Goal: Information Seeking & Learning: Learn about a topic

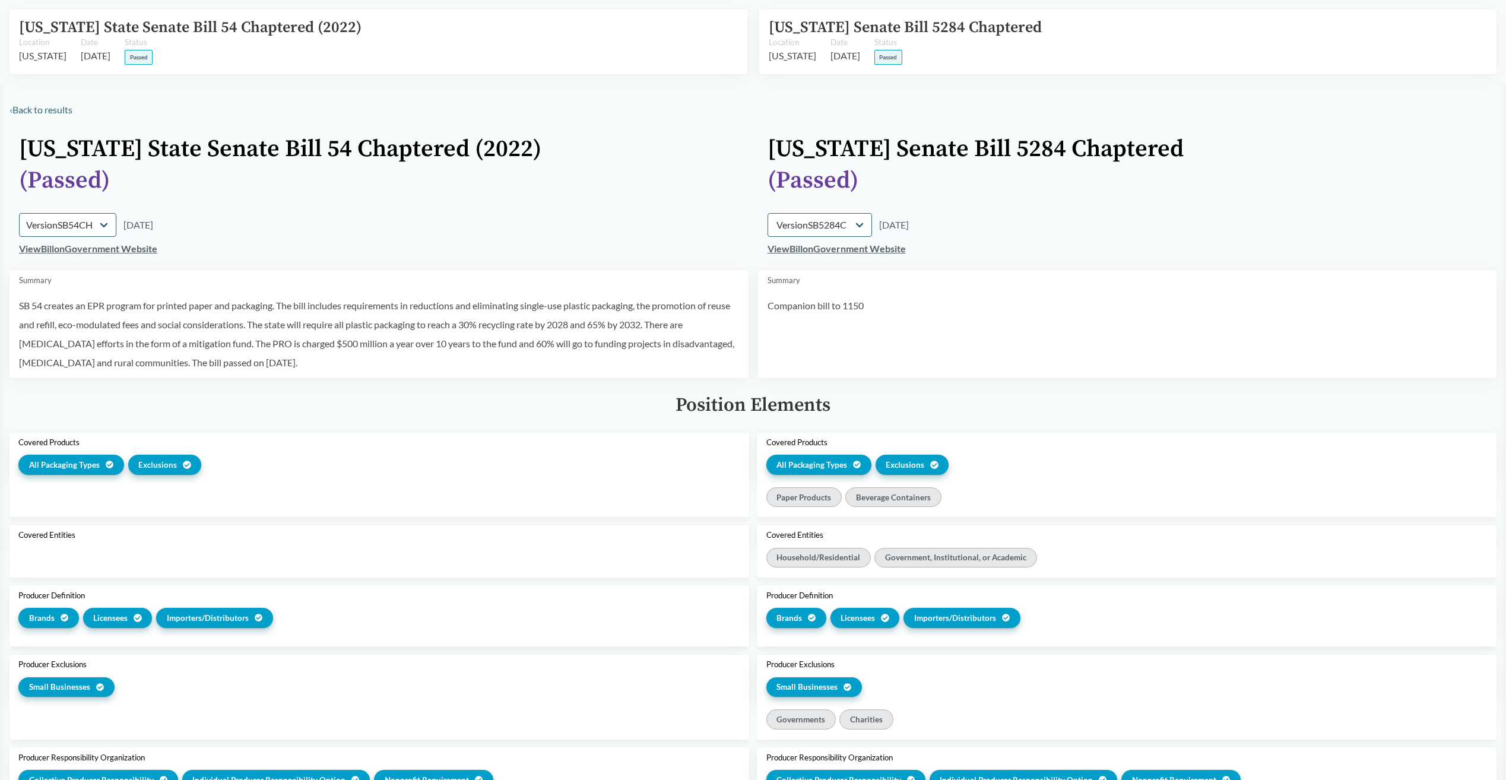
select select "SB54CH"
select select "SB5284C"
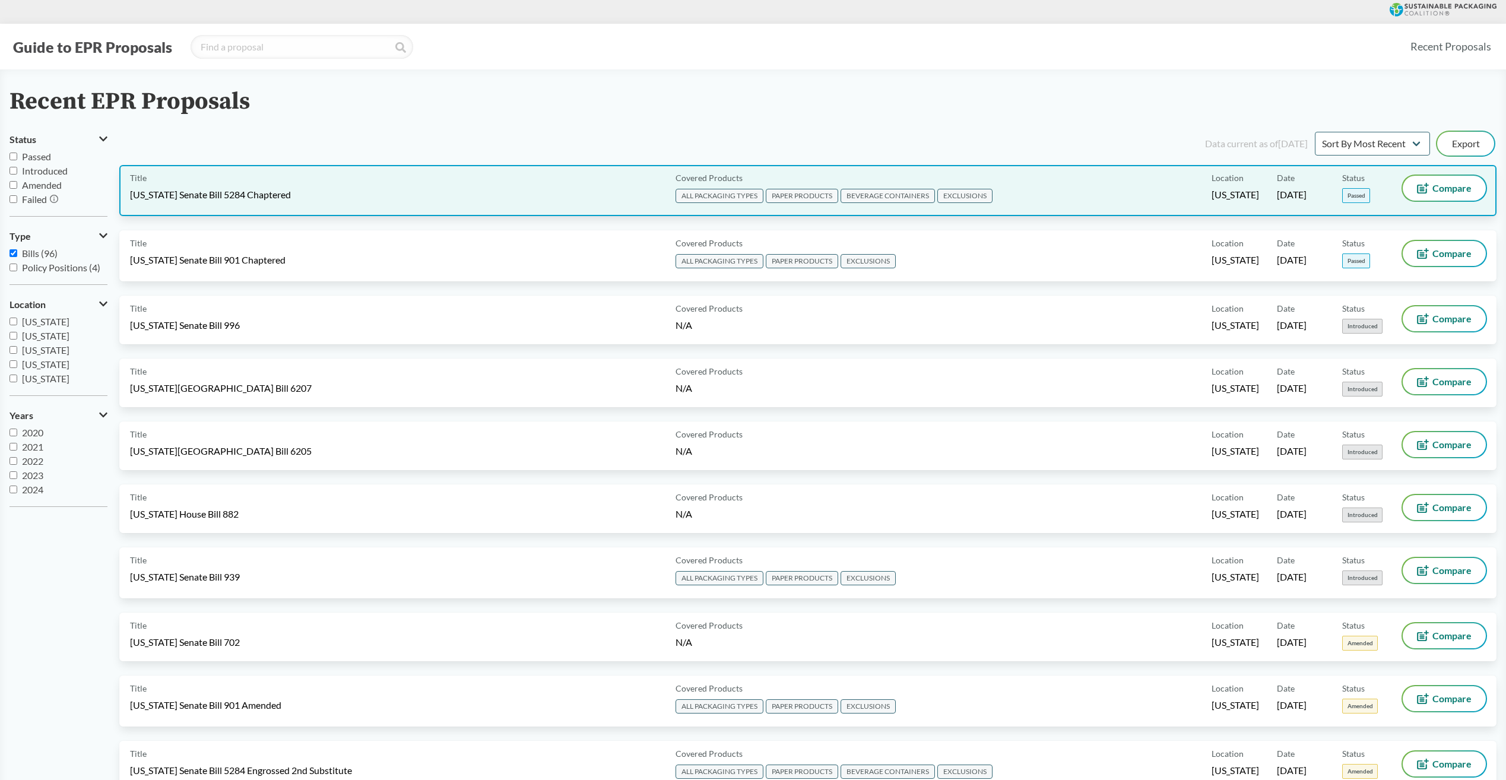
click at [296, 196] on div "Title Washington Senate Bill 5284 Chaptered" at bounding box center [400, 191] width 541 height 30
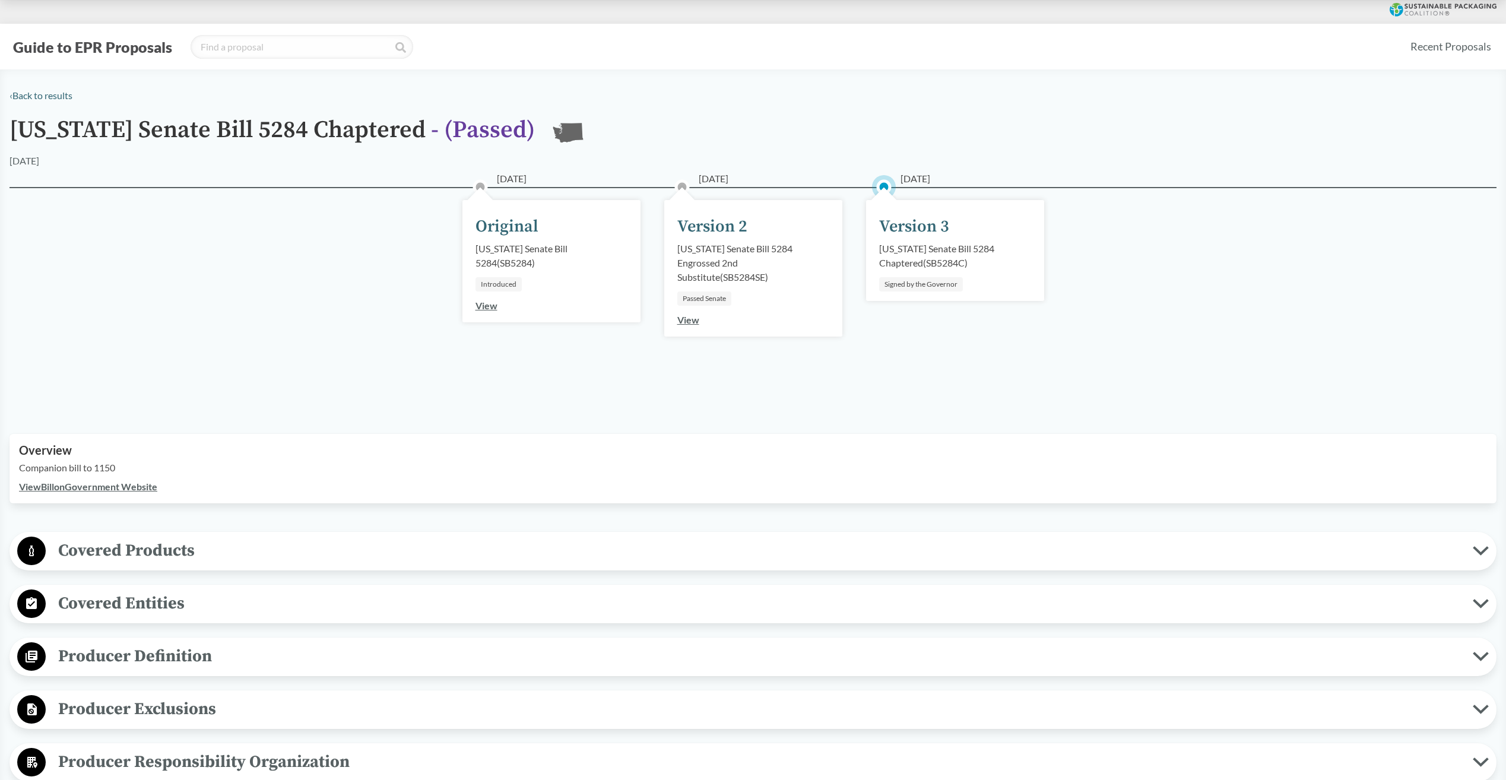
click at [118, 661] on span "Producer Definition" at bounding box center [759, 656] width 1427 height 27
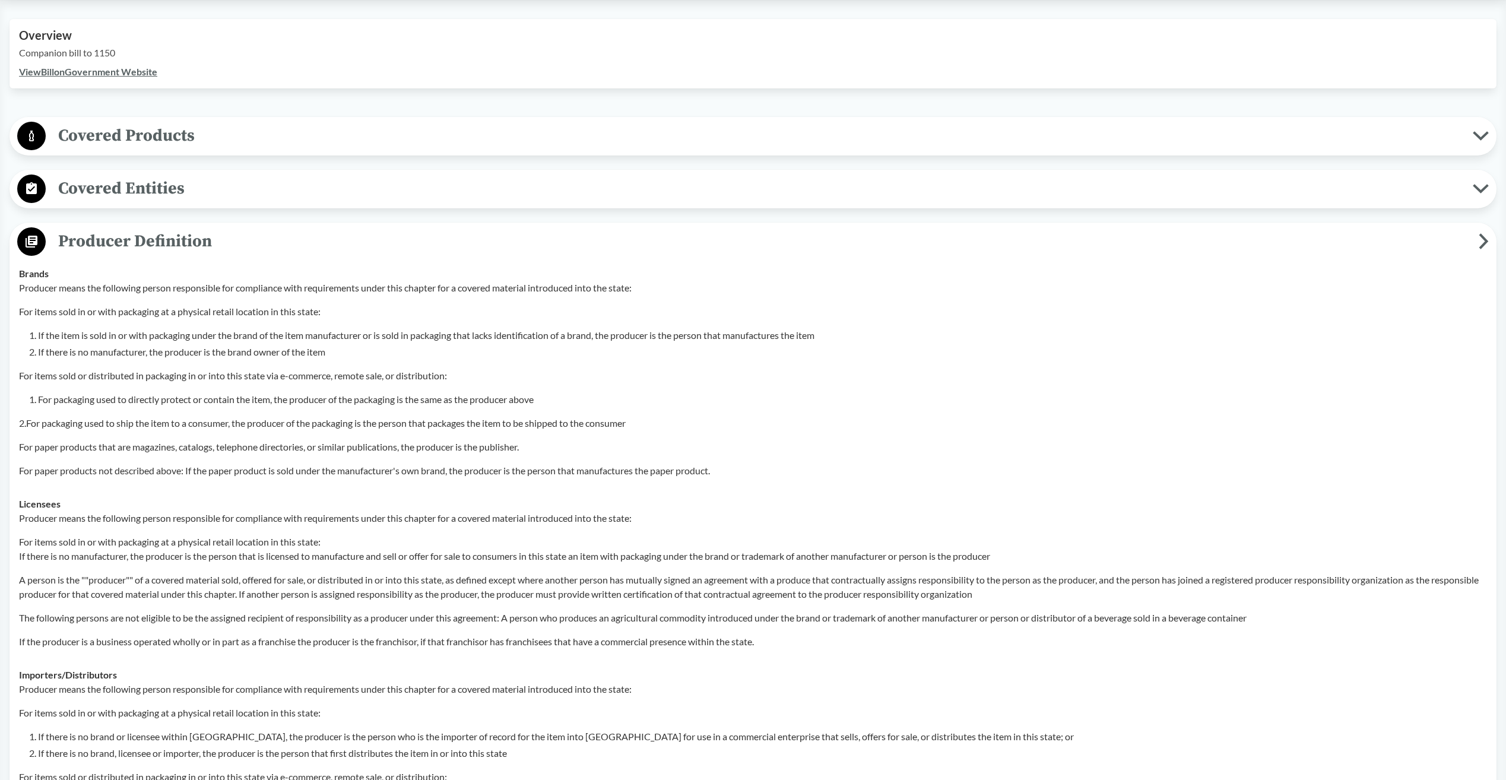
scroll to position [415, 0]
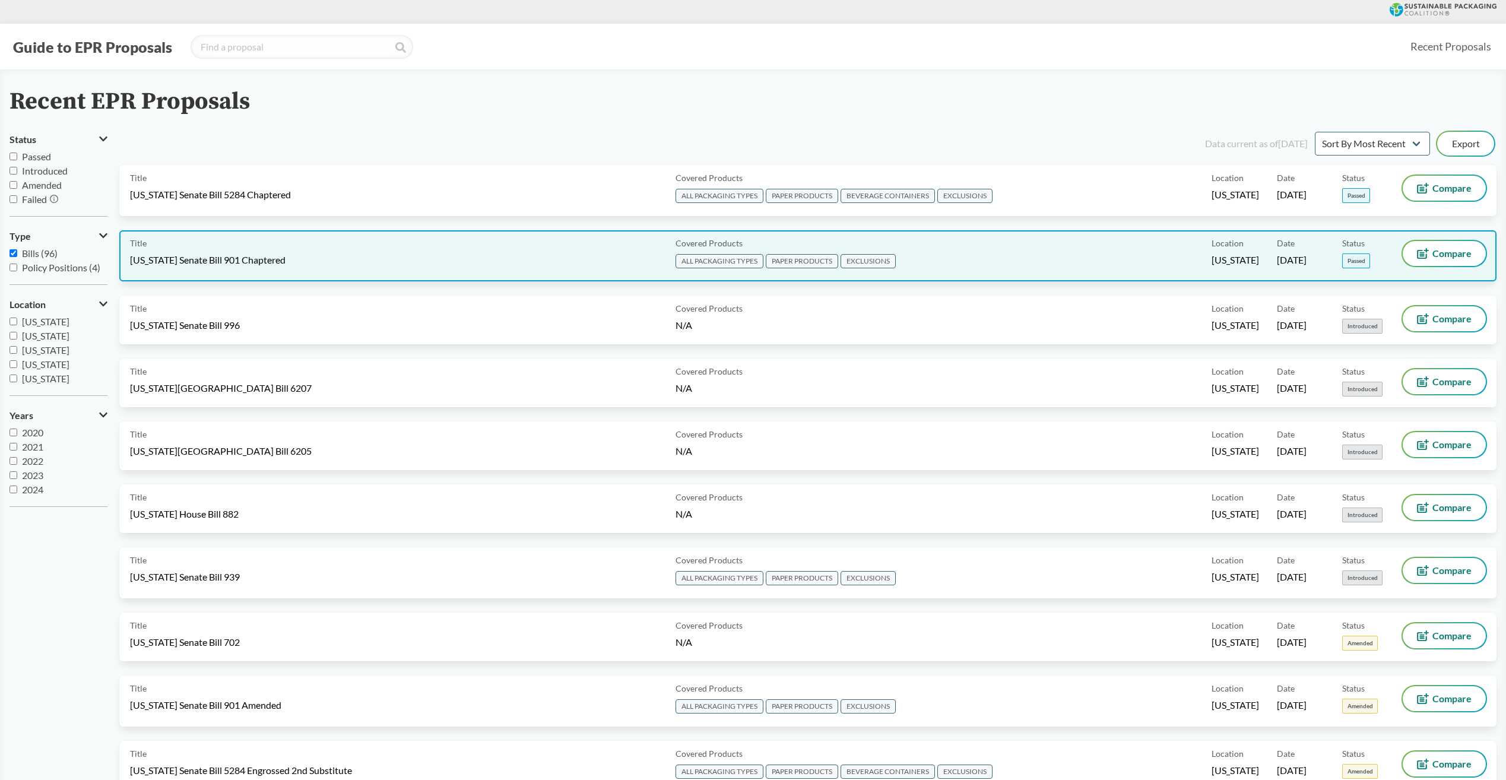
click at [202, 259] on span "Maryland Senate Bill 901 Chaptered" at bounding box center [207, 259] width 155 height 13
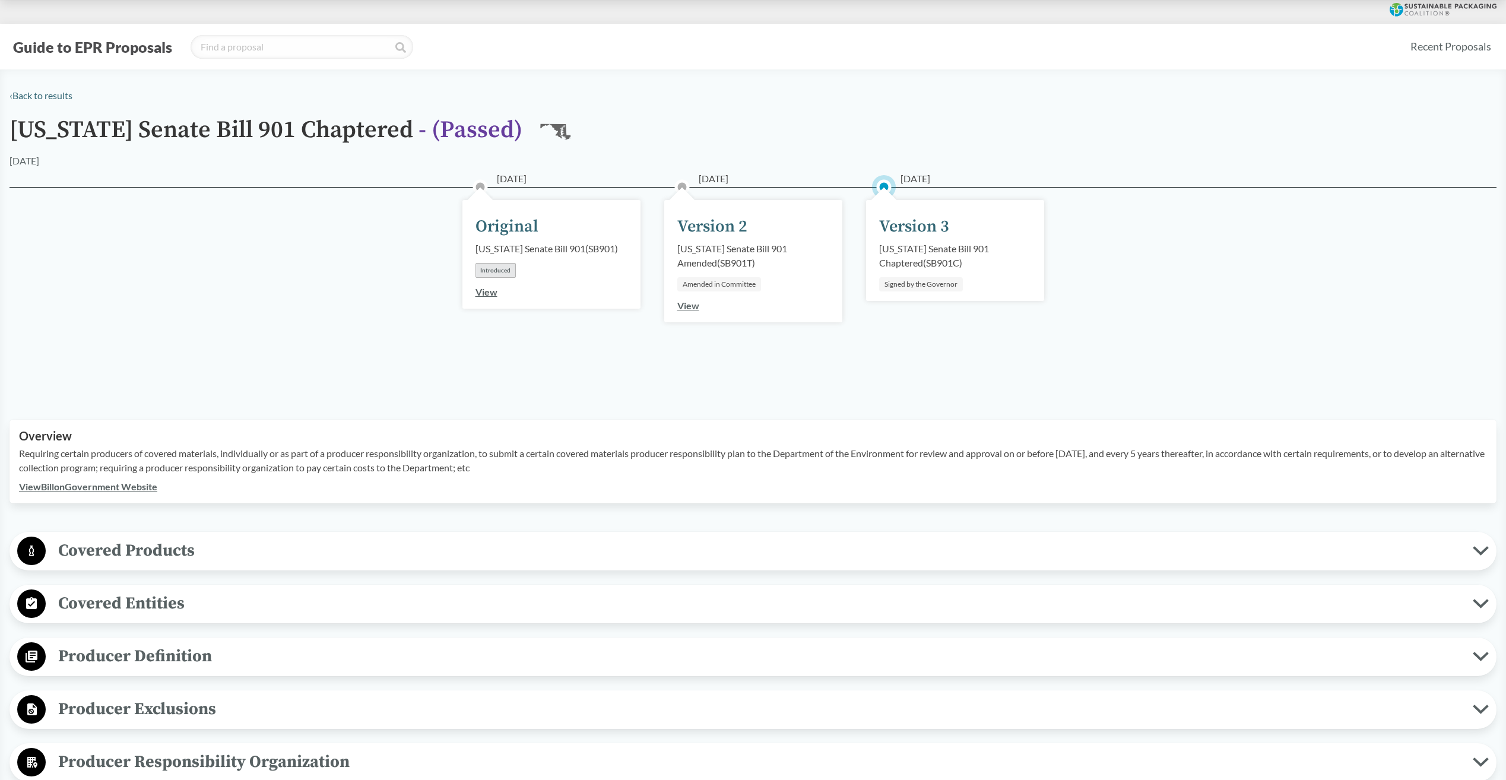
click at [94, 660] on span "Producer Definition" at bounding box center [759, 656] width 1427 height 27
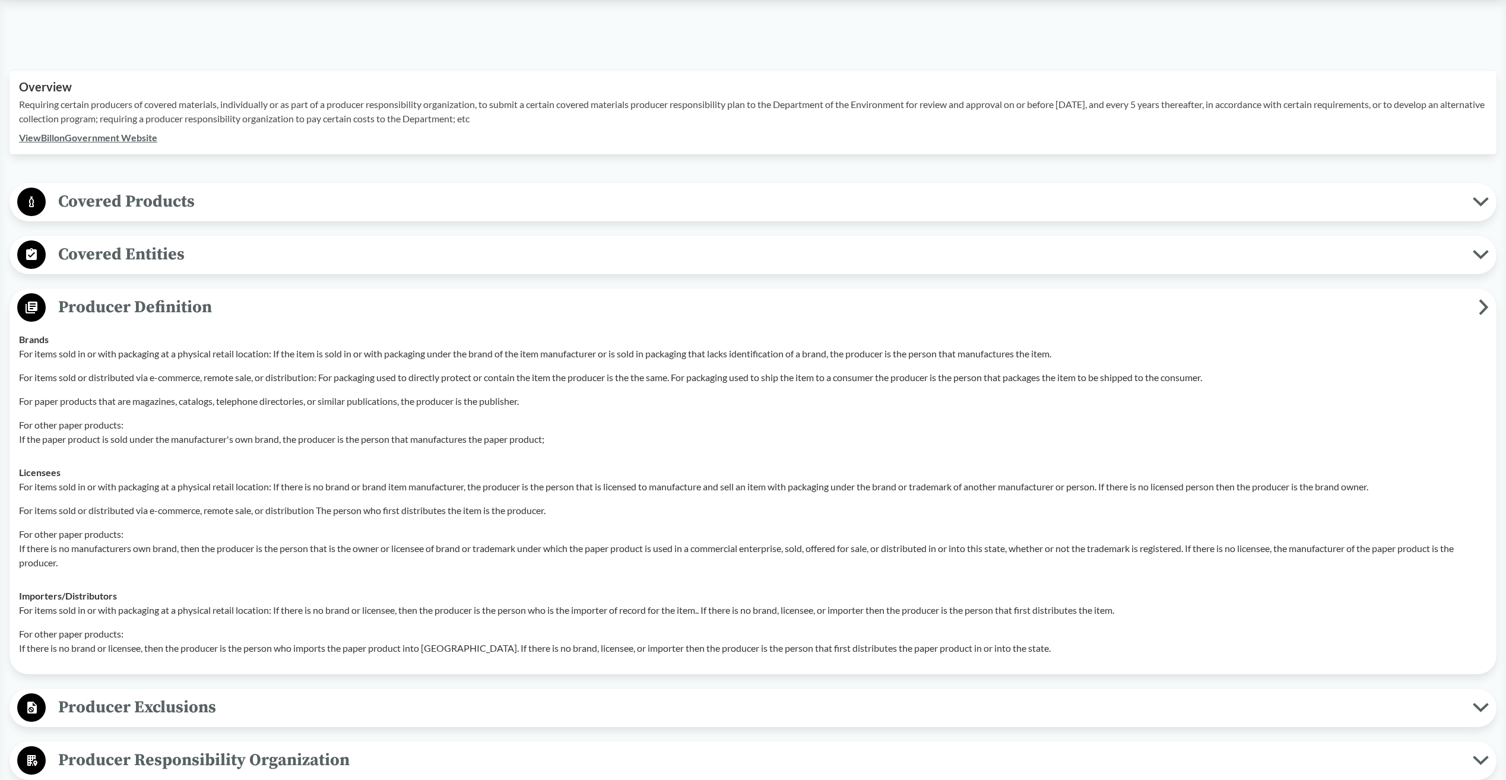
scroll to position [356, 0]
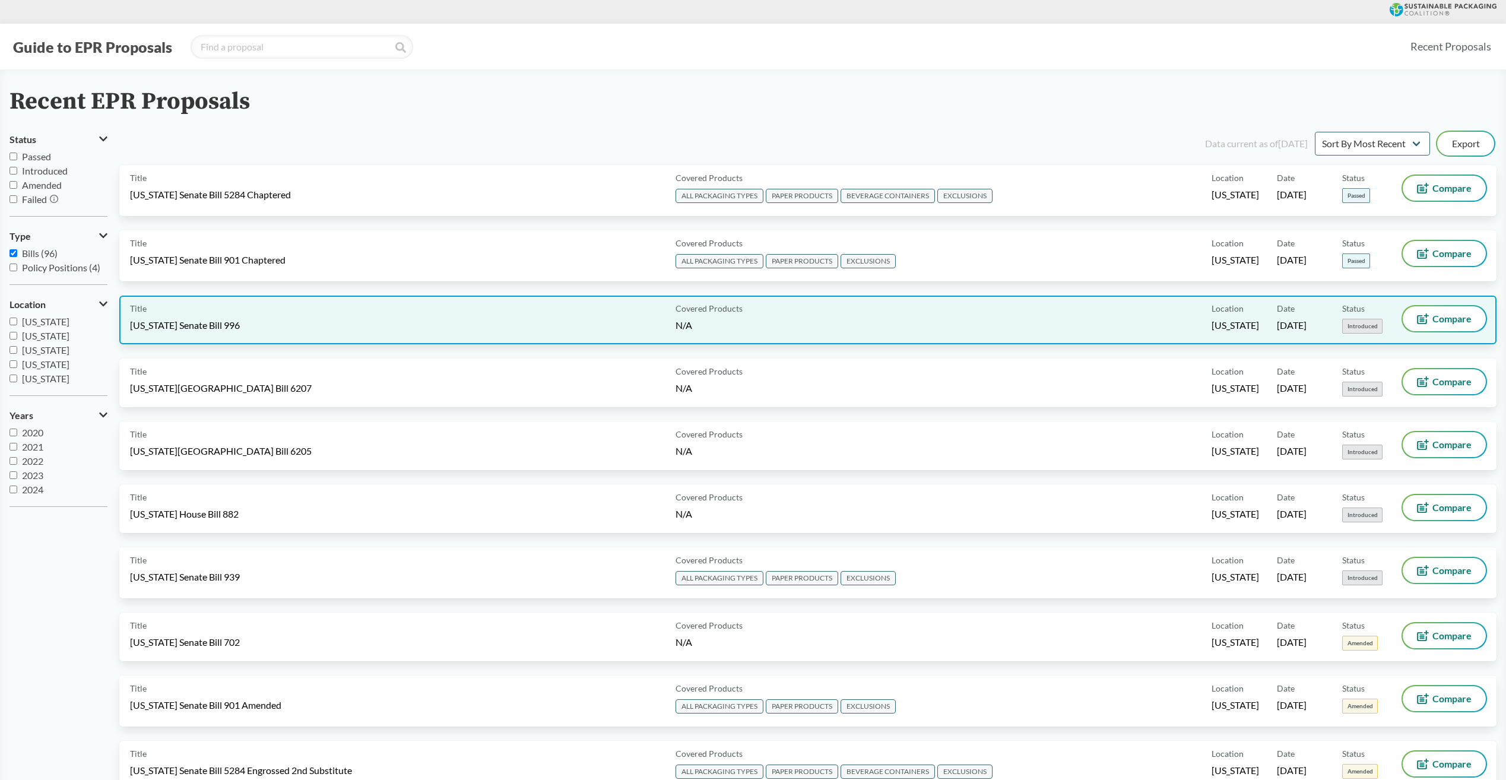
click at [211, 322] on span "Rhode Island Senate Bill 996" at bounding box center [185, 325] width 110 height 13
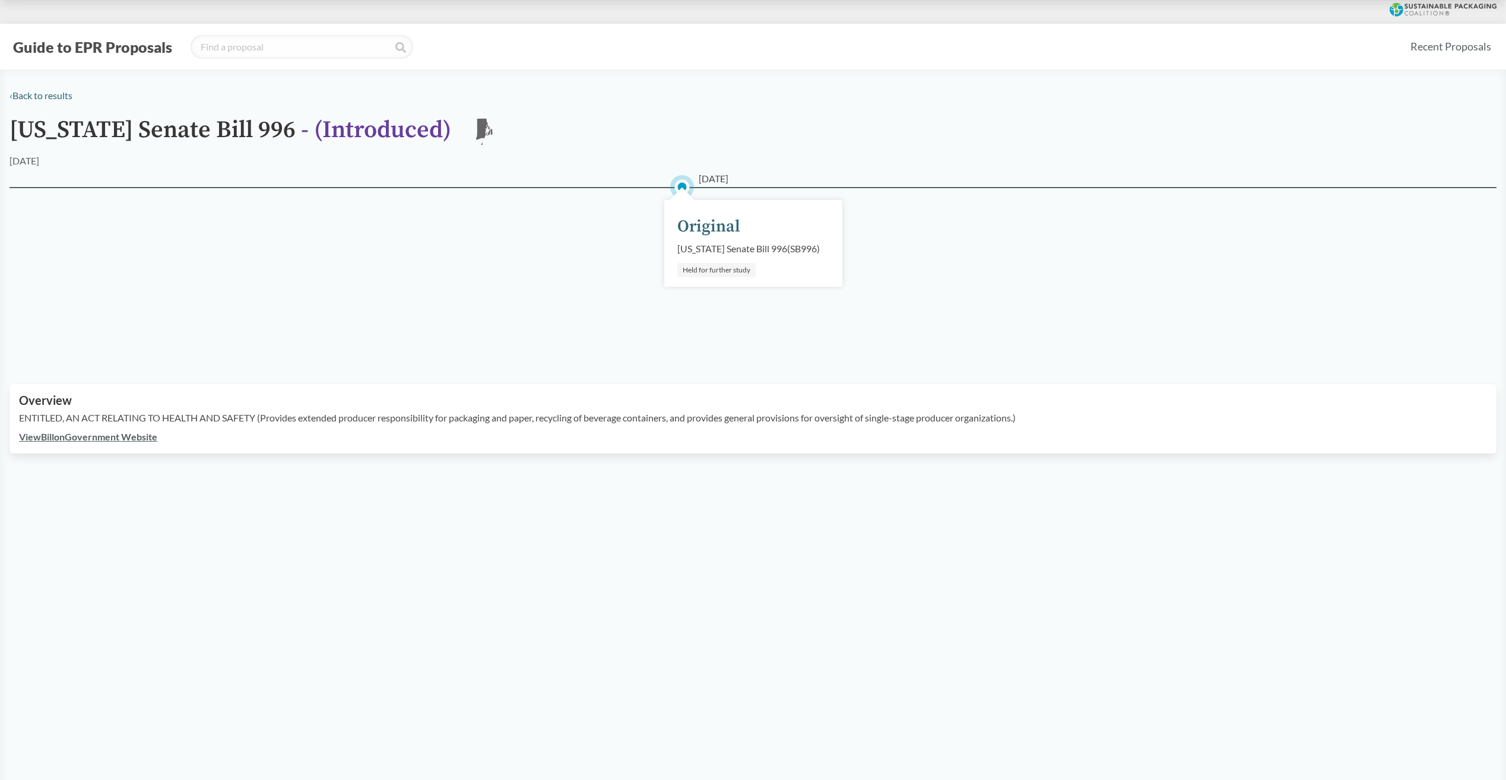
click at [72, 442] on link "View Bill on Government Website" at bounding box center [88, 436] width 138 height 11
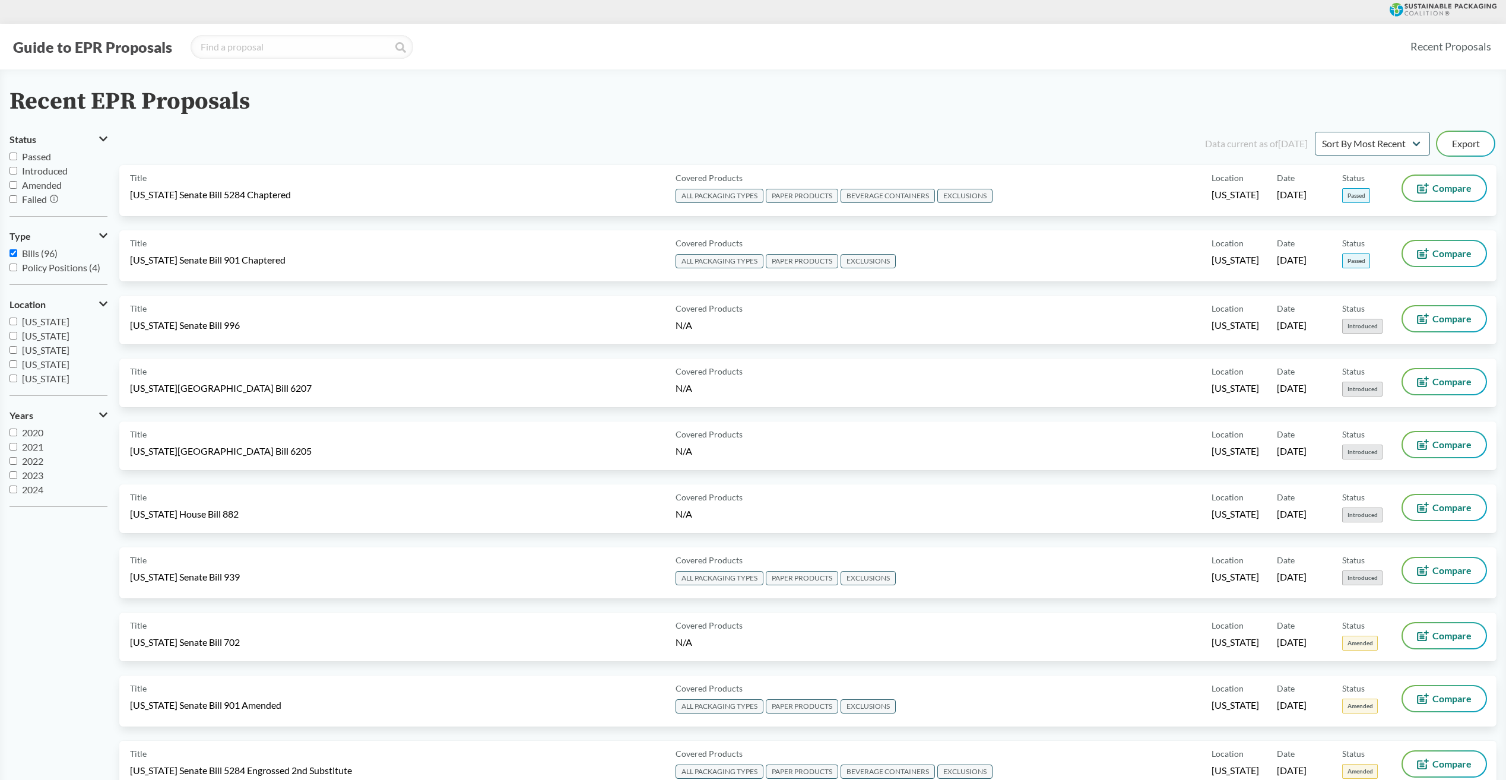
drag, startPoint x: 13, startPoint y: 158, endPoint x: 20, endPoint y: 156, distance: 7.3
click at [13, 158] on input "Passed" at bounding box center [13, 157] width 8 height 8
checkbox input "true"
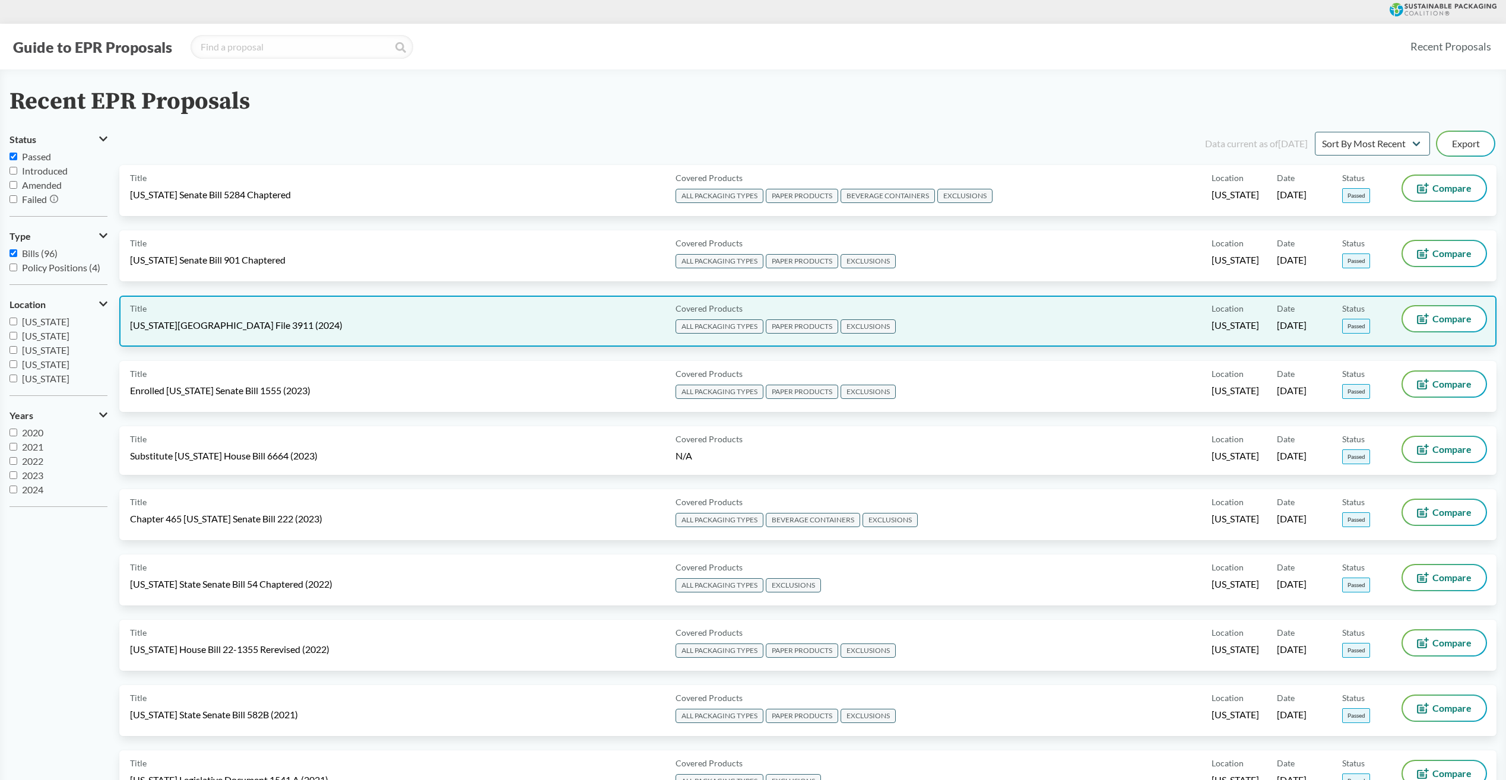
click at [229, 328] on span "Minnesota House File 3911 (2024)" at bounding box center [236, 325] width 212 height 13
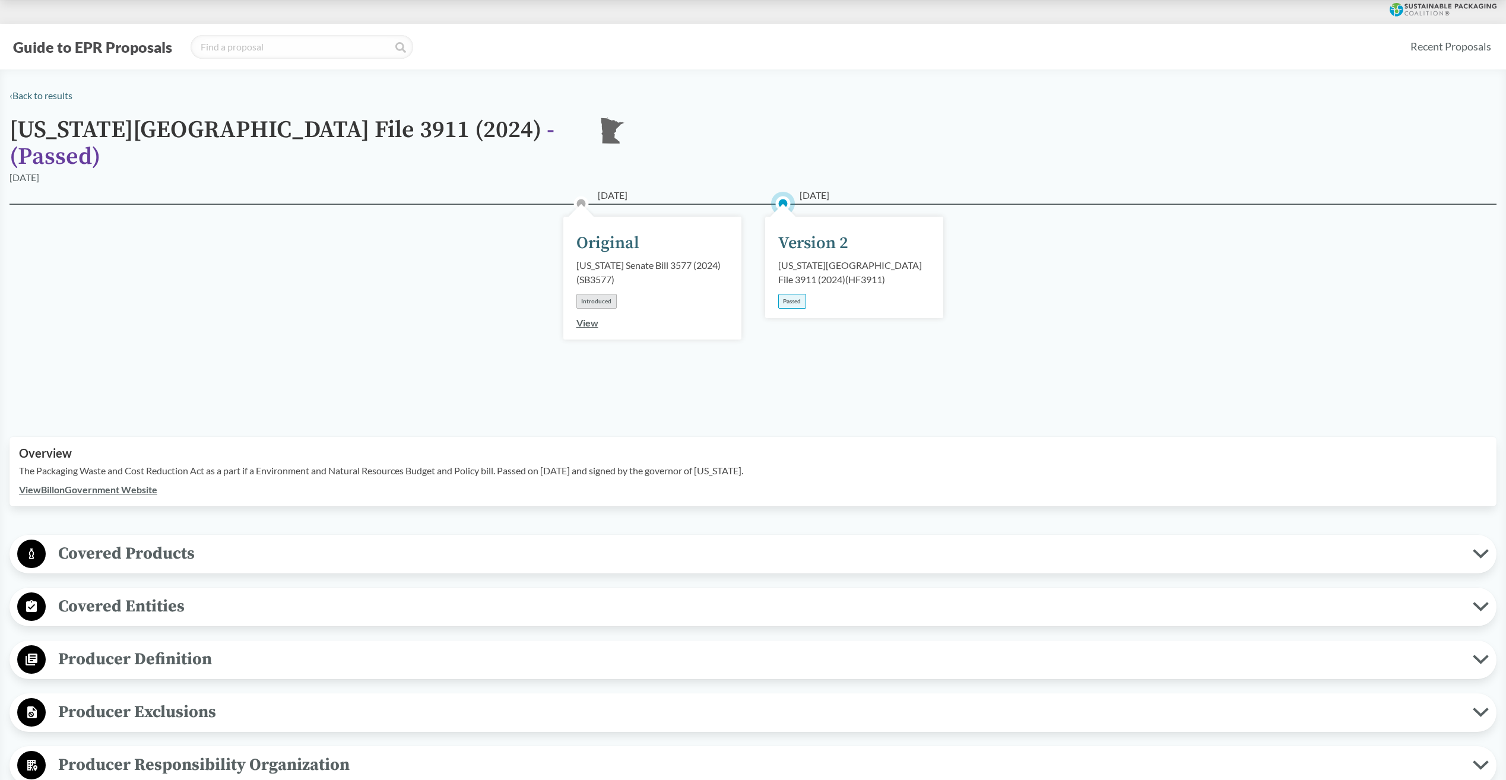
click at [48, 646] on span "Producer Definition" at bounding box center [759, 659] width 1427 height 27
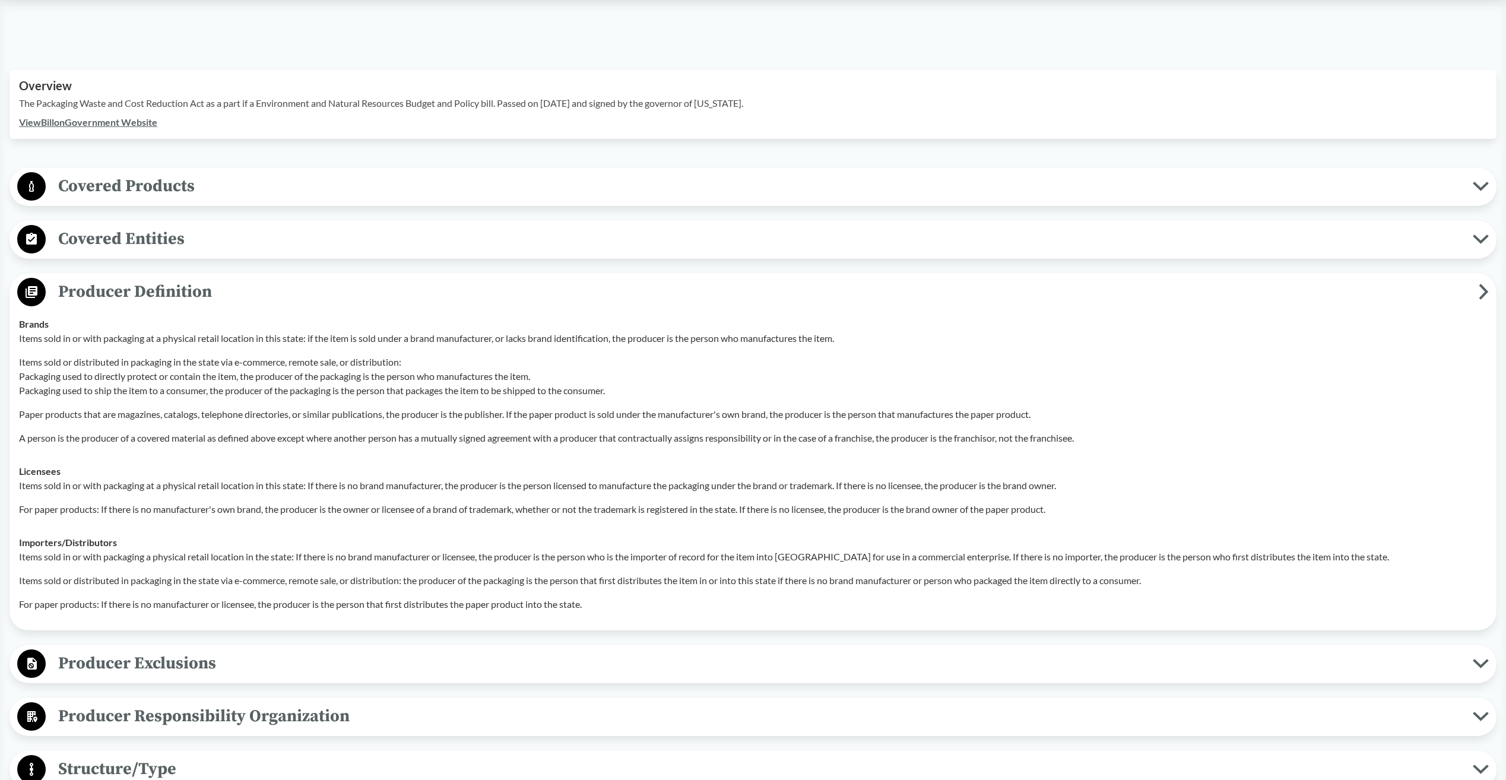
scroll to position [415, 0]
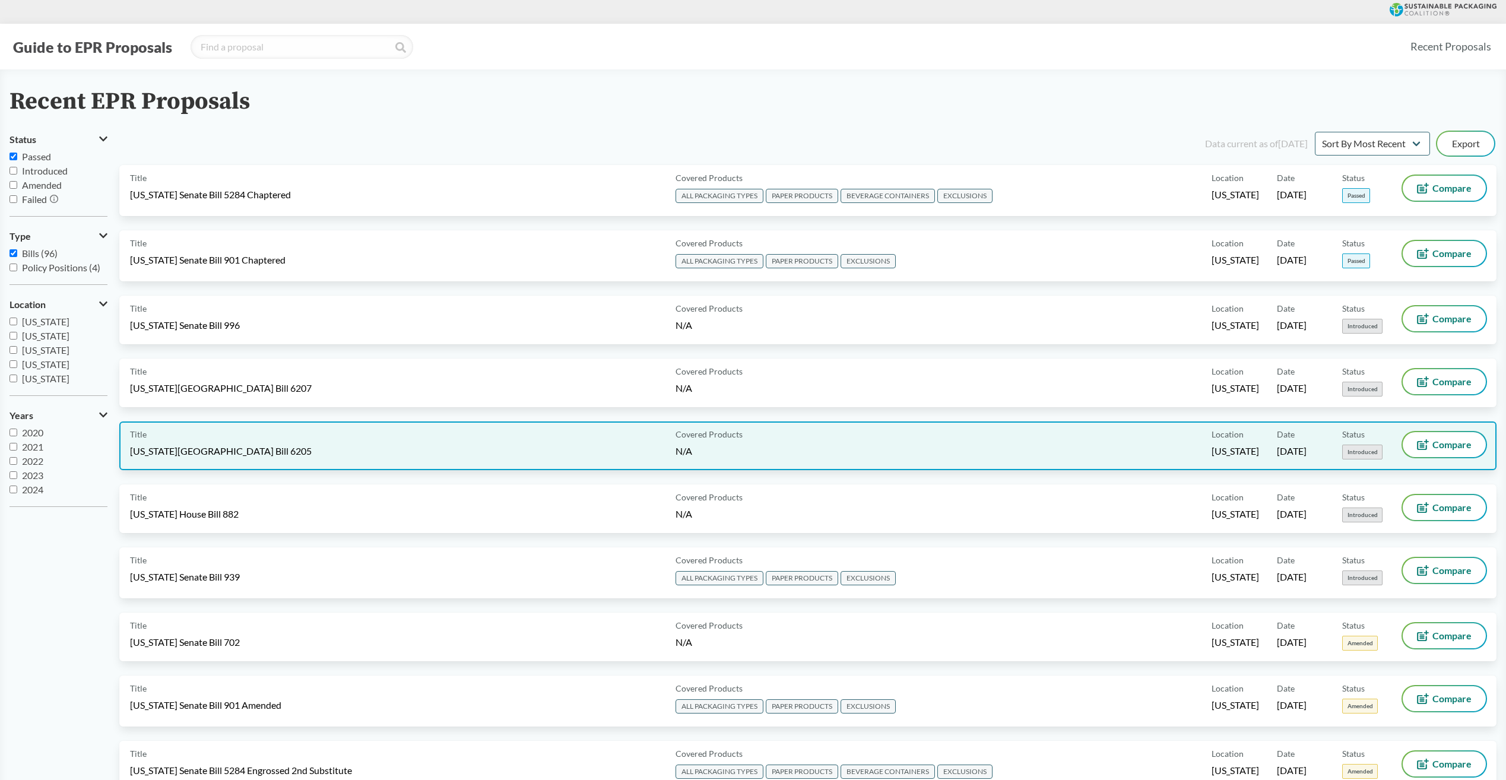
click at [211, 448] on span "Rhode Island House Bill 6205" at bounding box center [221, 450] width 182 height 13
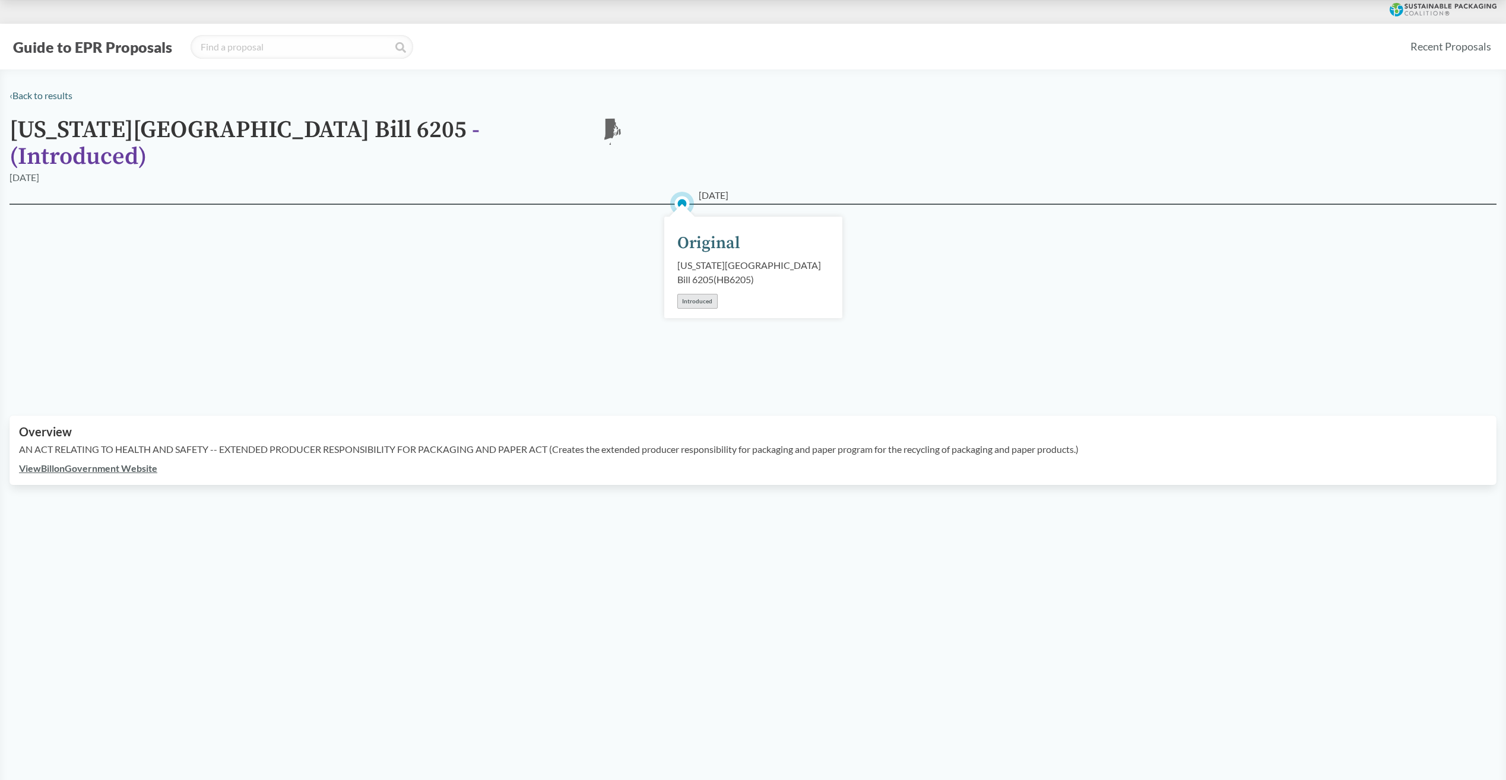
click at [77, 462] on link "View Bill on Government Website" at bounding box center [88, 467] width 138 height 11
drag, startPoint x: 801, startPoint y: 248, endPoint x: 777, endPoint y: 250, distance: 23.8
click at [777, 258] on div "Rhode Island House Bill 6205 ( HB6205 )" at bounding box center [753, 272] width 152 height 28
copy div "6205"
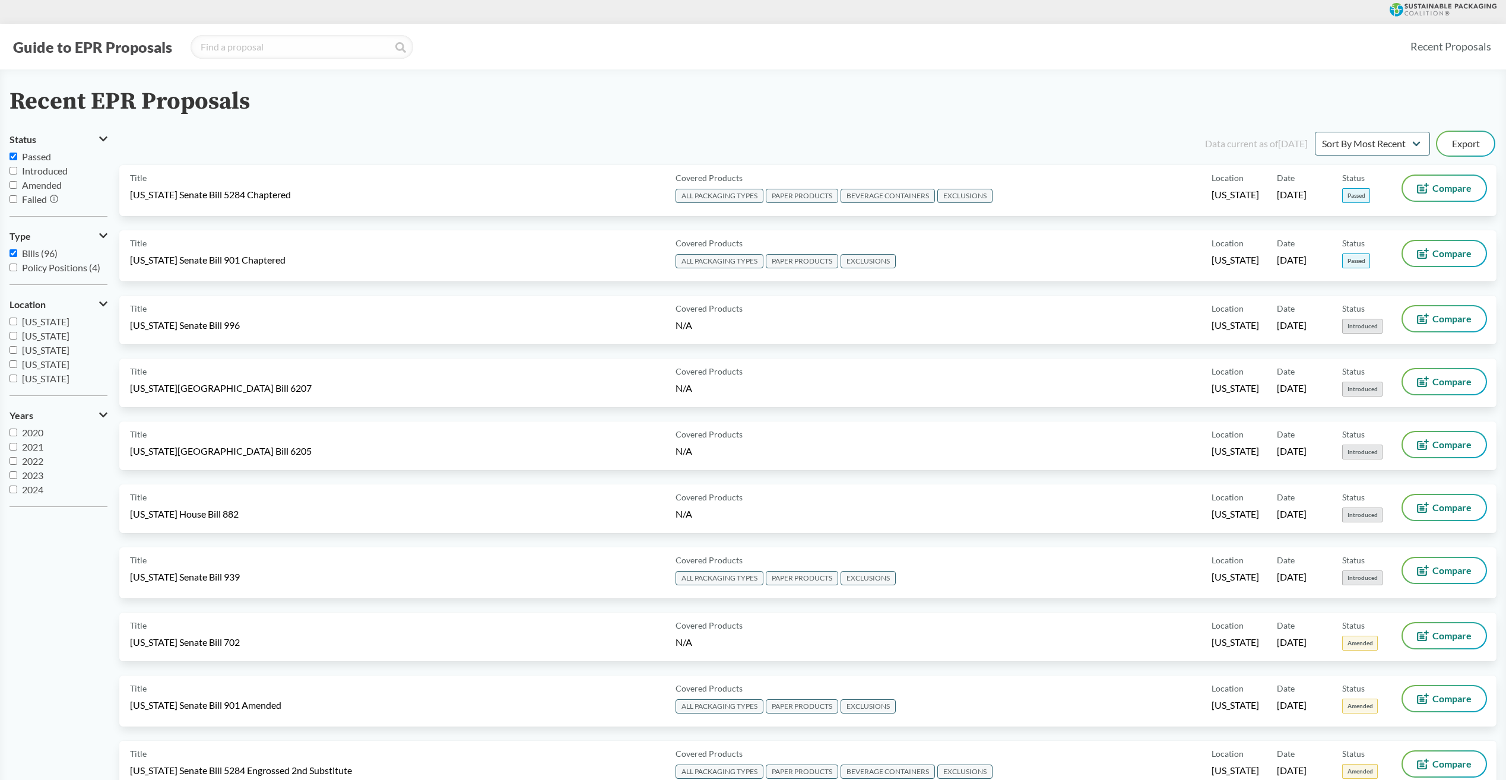
click at [14, 158] on input "Passed" at bounding box center [13, 157] width 8 height 8
click at [15, 154] on input "Passed" at bounding box center [13, 157] width 8 height 8
checkbox input "true"
click at [12, 325] on label "[US_STATE]" at bounding box center [58, 322] width 98 height 14
click at [12, 325] on input "[US_STATE]" at bounding box center [13, 321] width 8 height 8
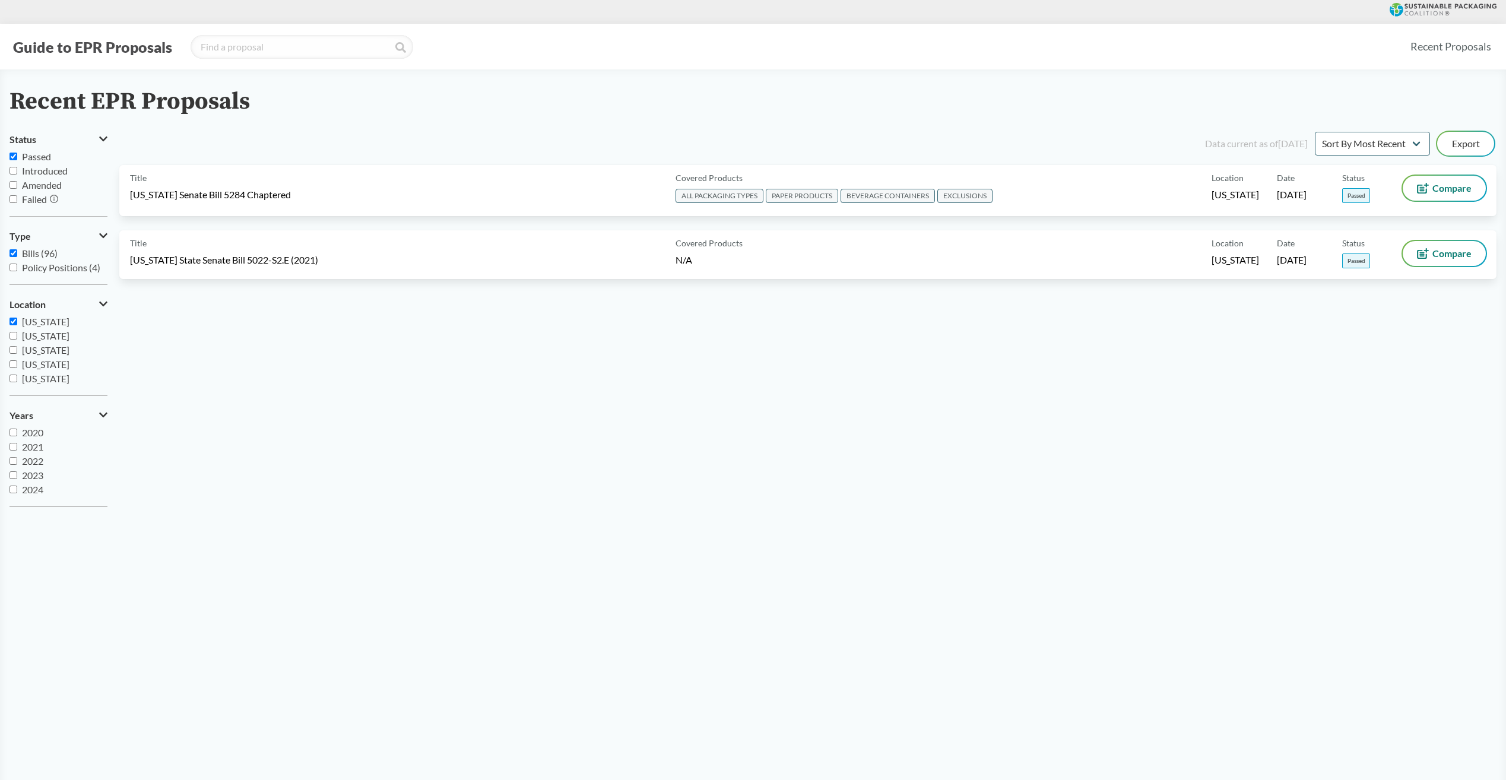
click at [17, 322] on input "[US_STATE]" at bounding box center [13, 321] width 8 height 8
checkbox input "false"
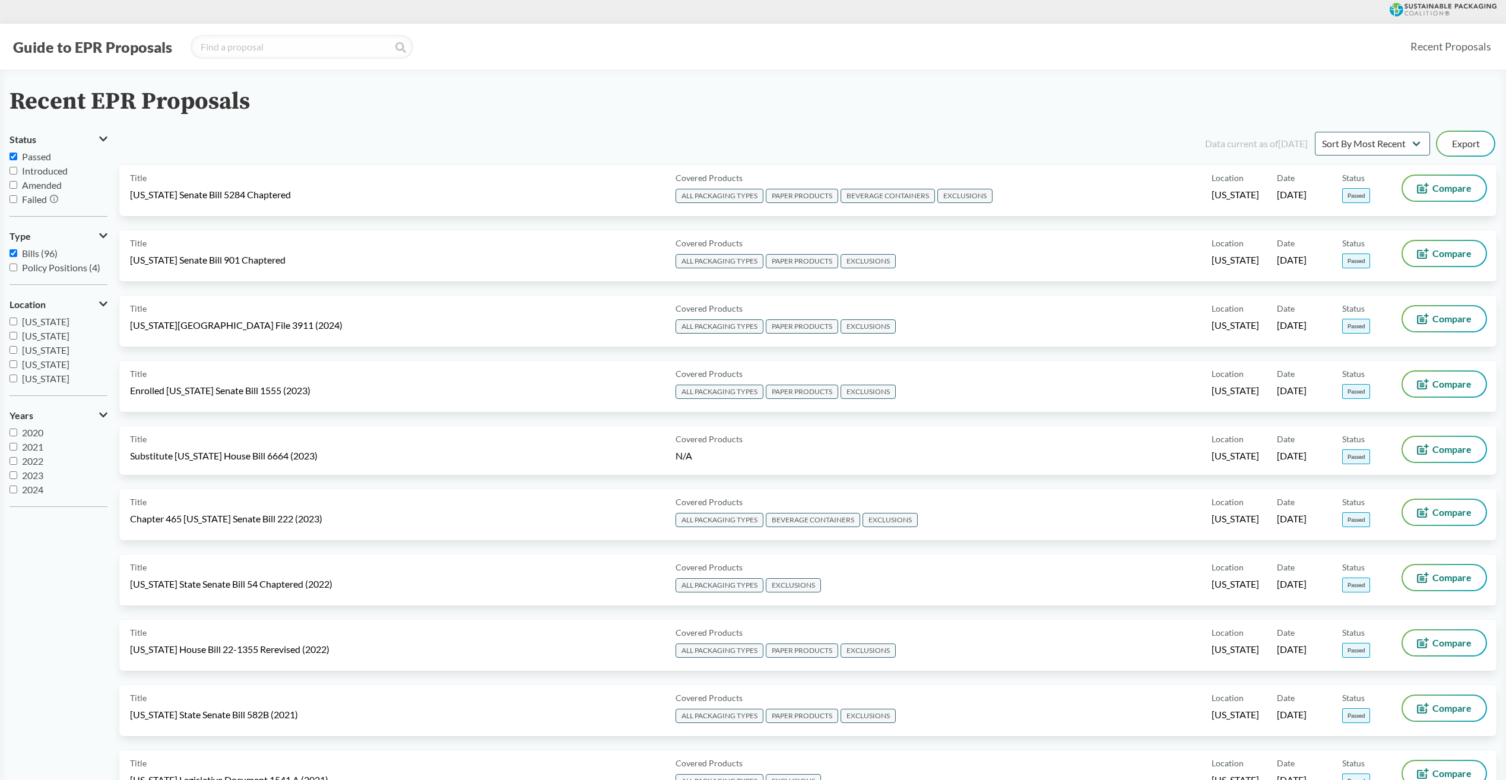
click at [14, 334] on input "Maryland" at bounding box center [13, 336] width 8 height 8
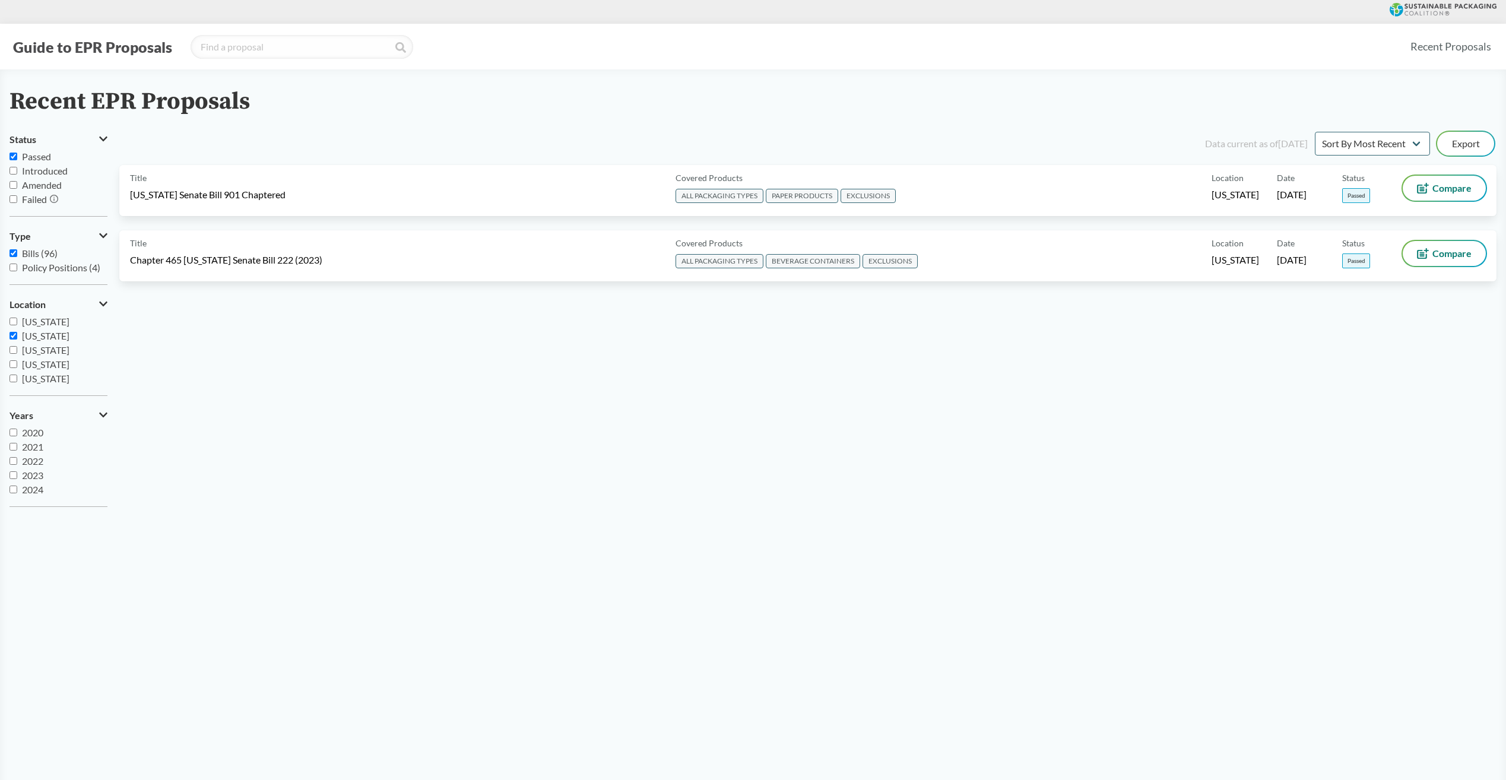
click at [14, 334] on input "Maryland" at bounding box center [13, 336] width 8 height 8
checkbox input "false"
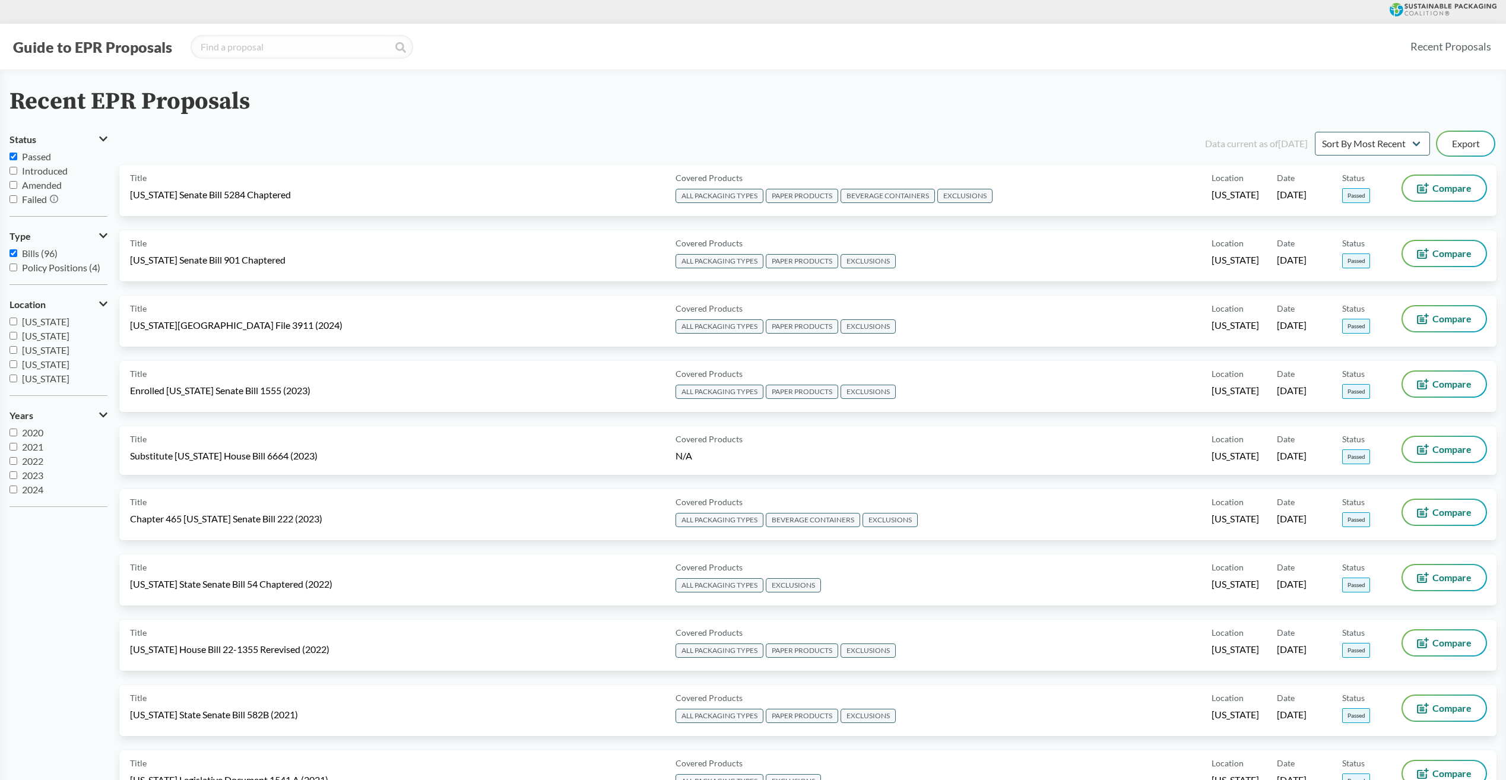
click at [14, 348] on input "Rhode Island" at bounding box center [13, 350] width 8 height 8
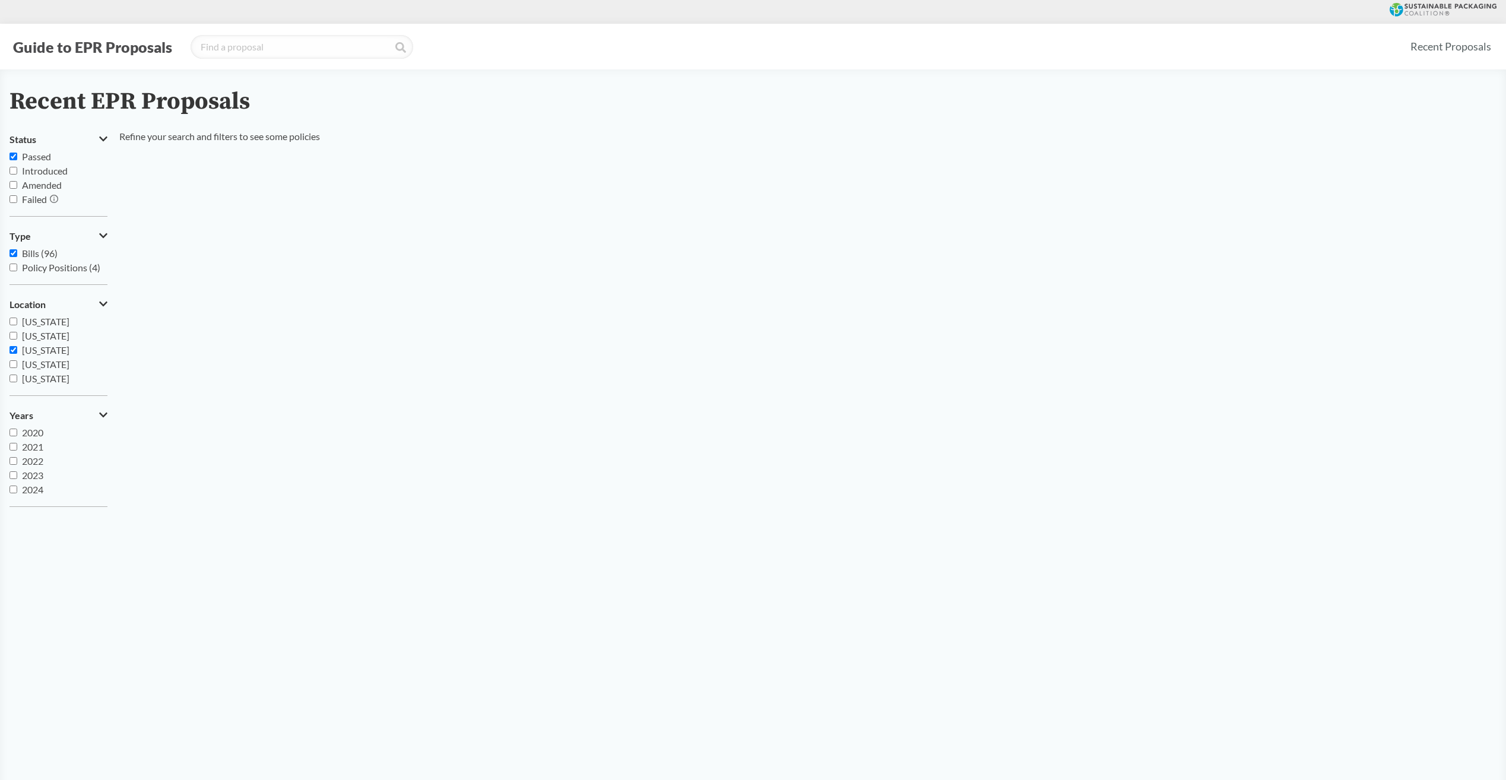
click at [14, 348] on input "Rhode Island" at bounding box center [13, 350] width 8 height 8
checkbox input "false"
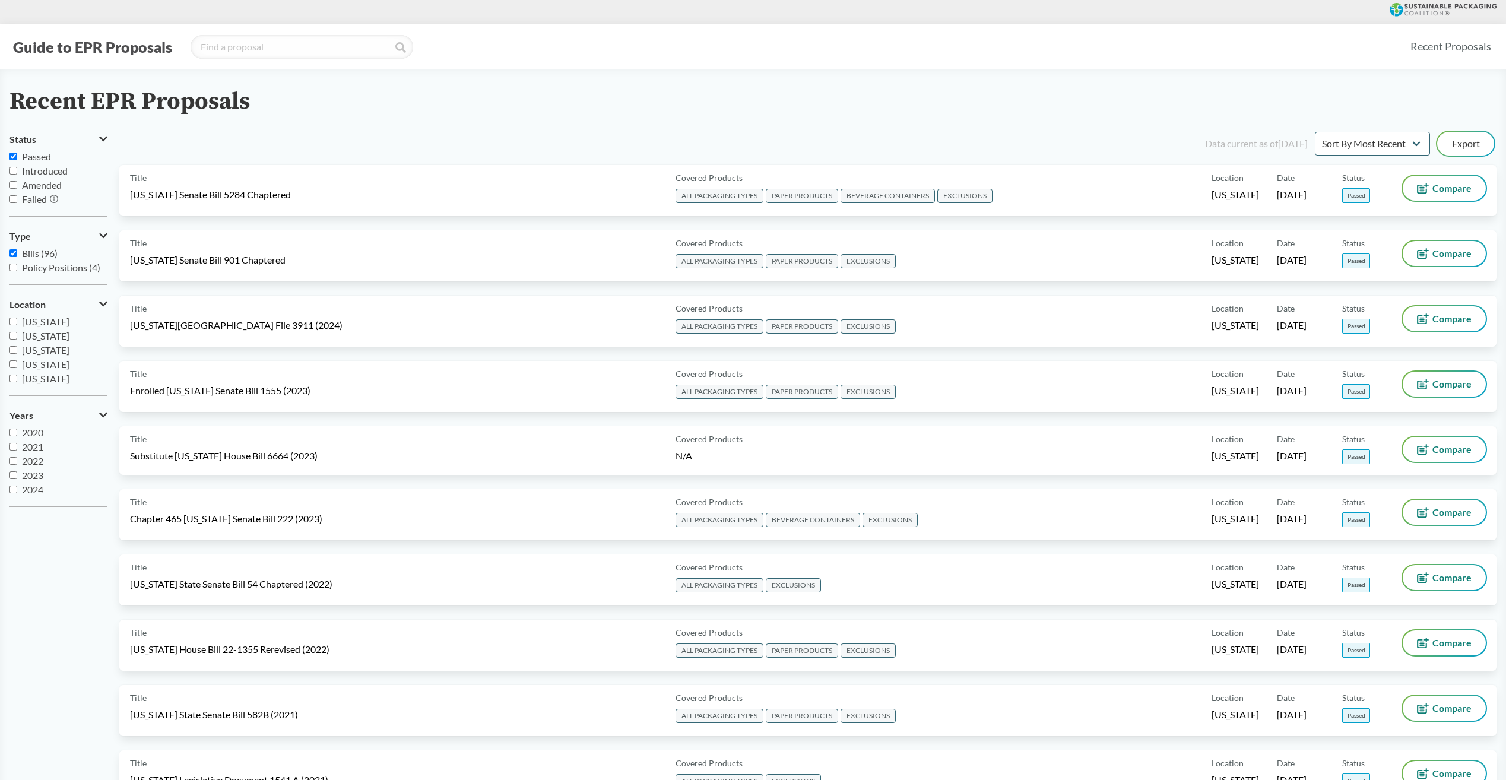
click at [12, 363] on input "North Carolina" at bounding box center [13, 364] width 8 height 8
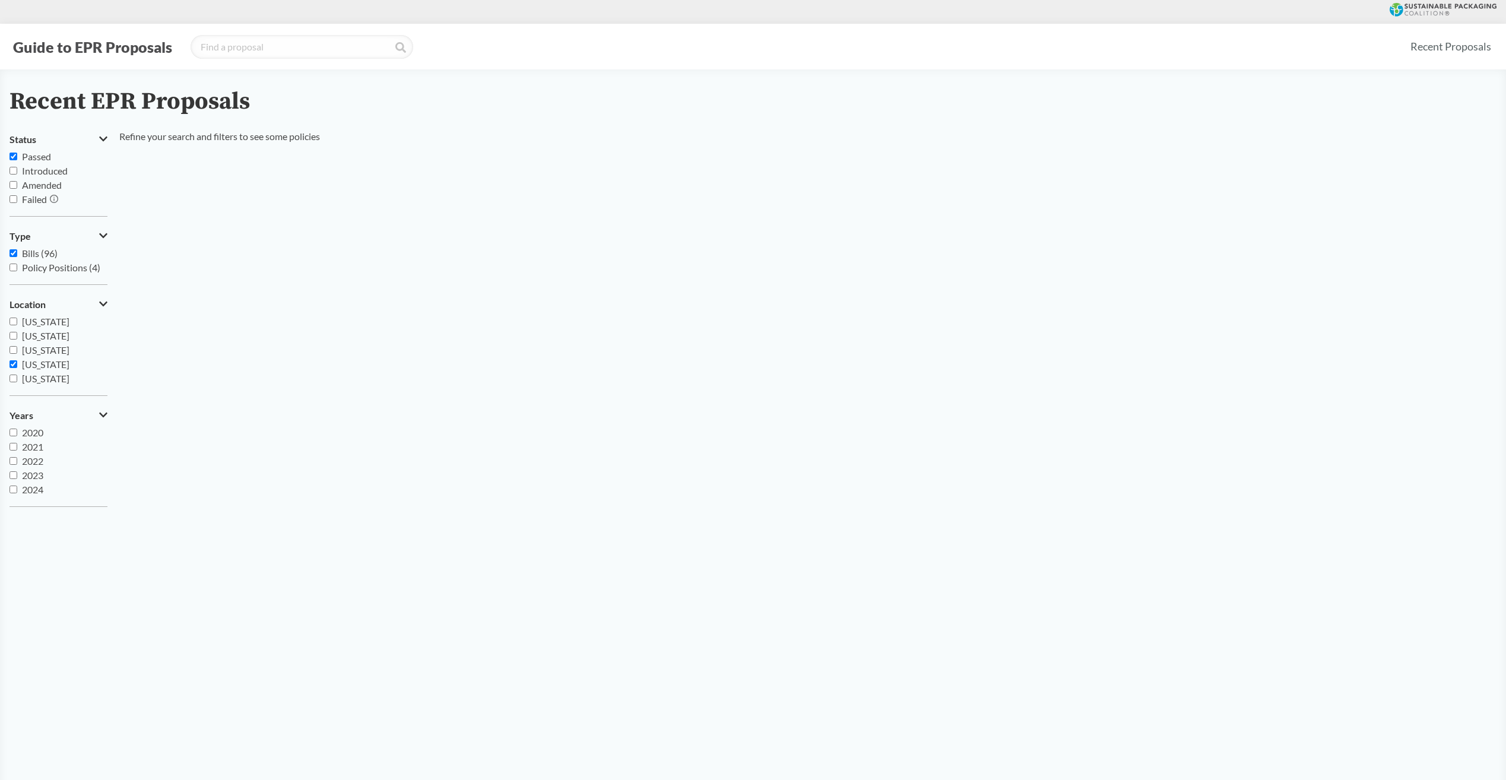
click at [14, 367] on input "North Carolina" at bounding box center [13, 364] width 8 height 8
checkbox input "false"
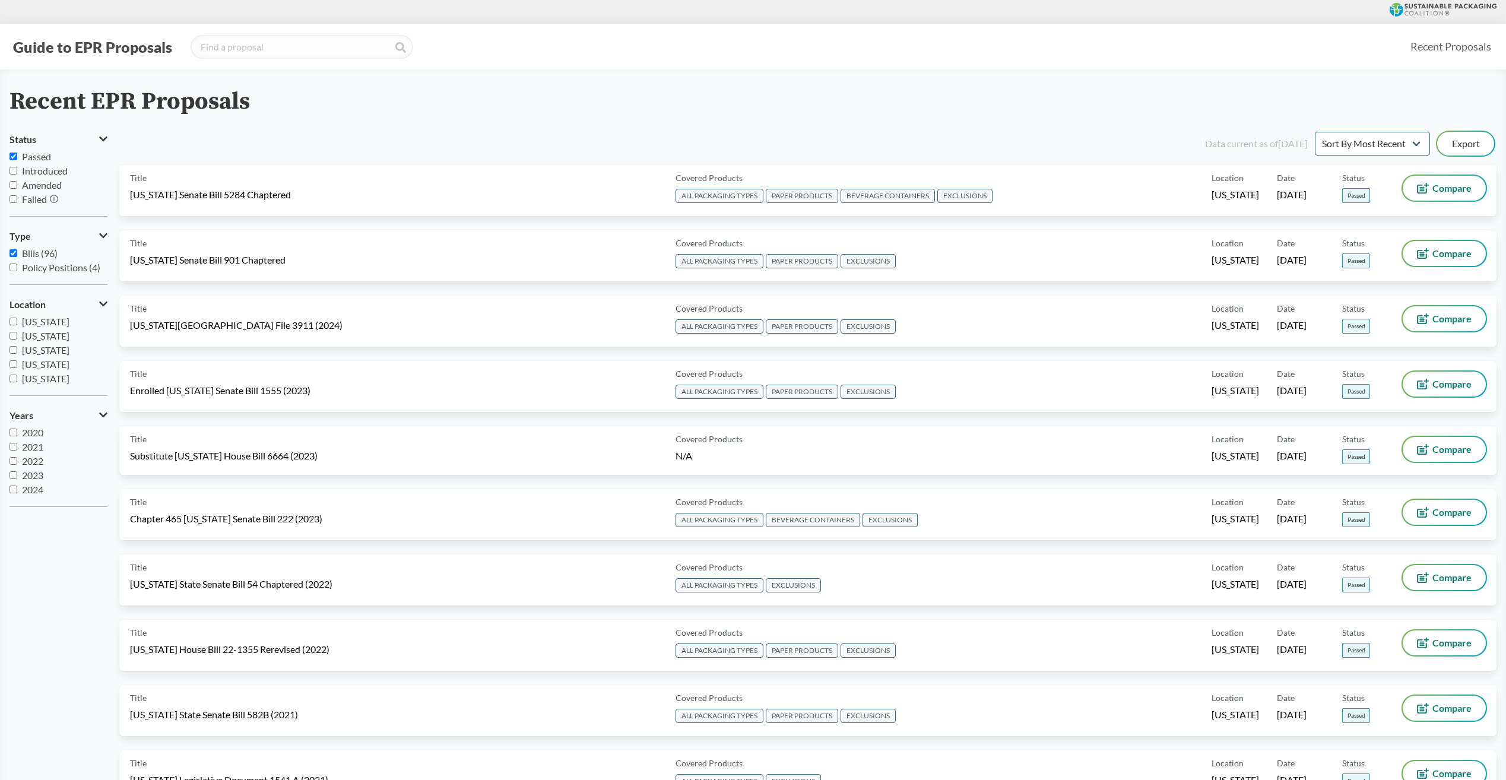
click at [12, 375] on input "Illinois" at bounding box center [13, 378] width 8 height 8
checkbox input "true"
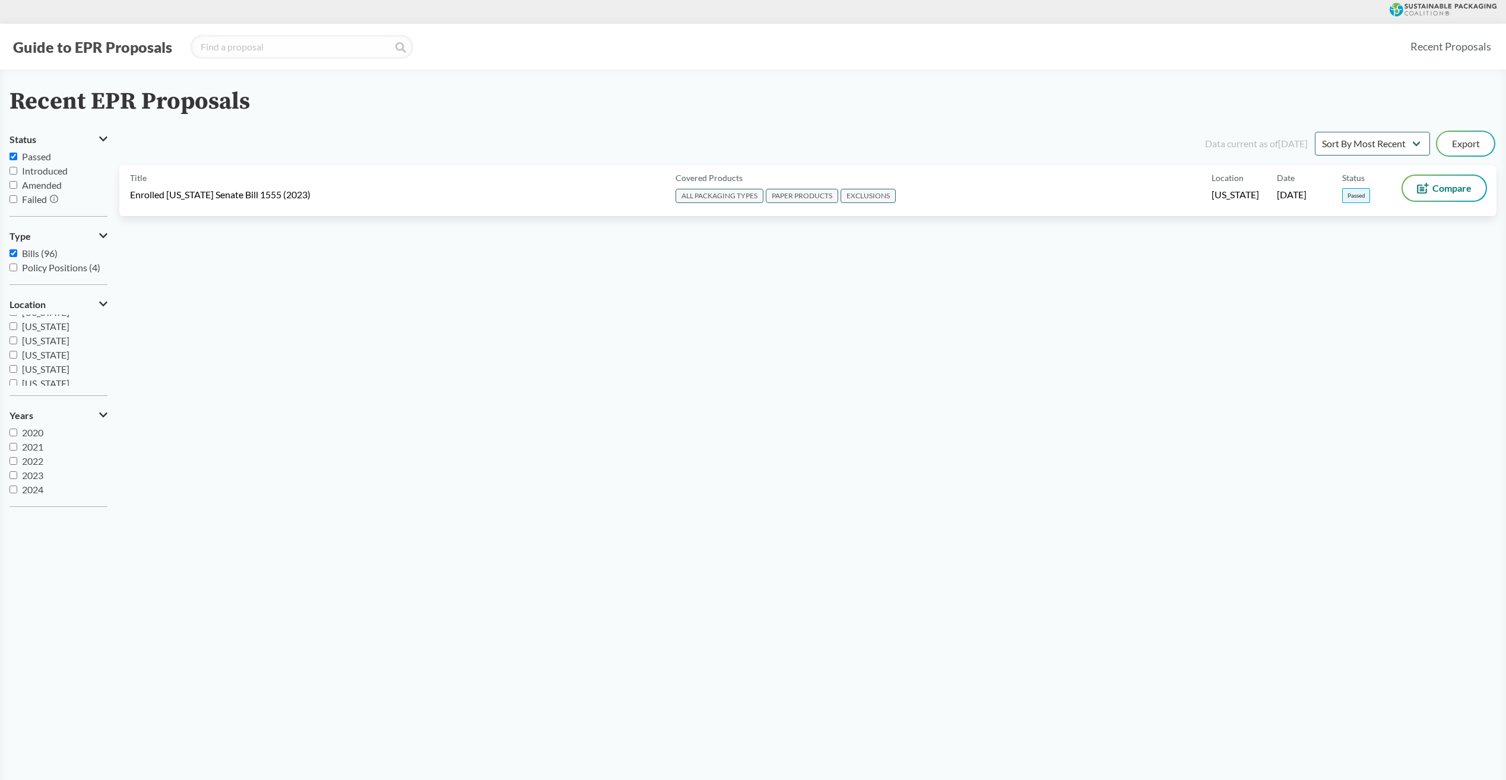
scroll to position [119, 0]
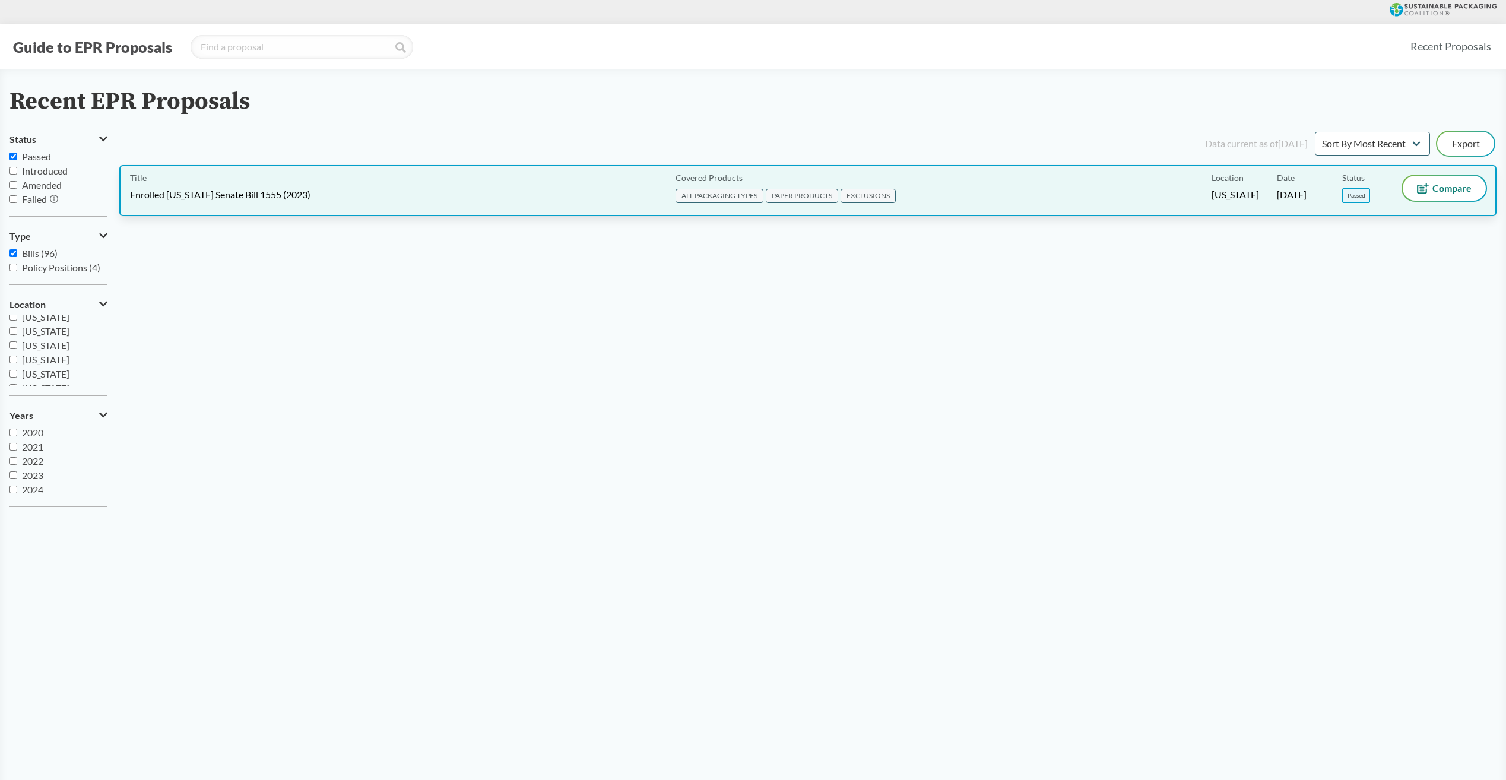
click at [196, 184] on div "Title Enrolled Illinois Senate Bill 1555 (2023)" at bounding box center [400, 191] width 541 height 30
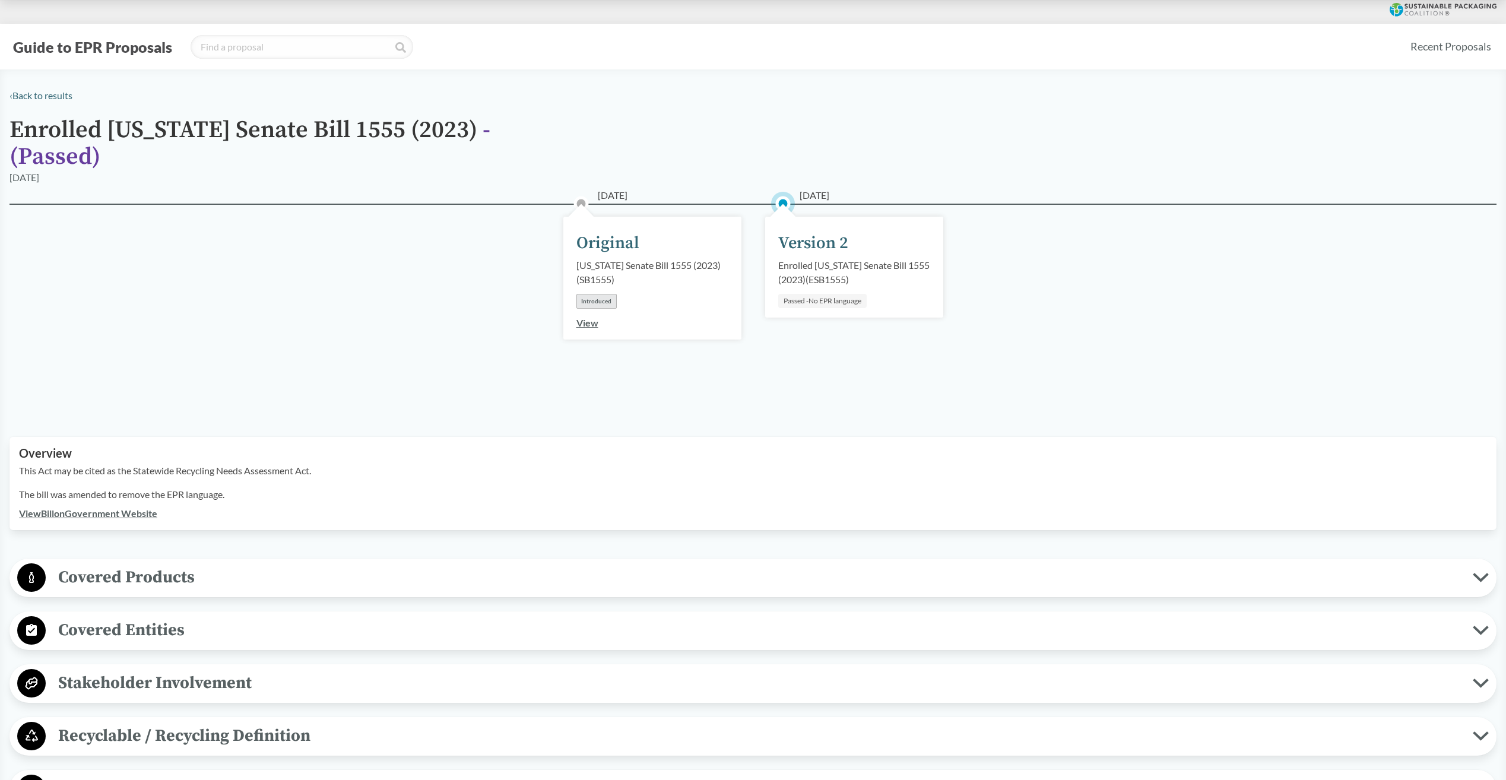
click at [795, 233] on div "Version 2" at bounding box center [813, 243] width 70 height 25
click at [793, 231] on div "Version 2" at bounding box center [813, 243] width 70 height 25
click at [787, 217] on div "07/28/2023 Version 2 Enrolled Illinois Senate Bill 1555 (2023) ( ESB1555 ) Pass…" at bounding box center [854, 267] width 178 height 101
click at [782, 198] on circle at bounding box center [783, 204] width 12 height 12
click at [810, 231] on div "Version 2" at bounding box center [813, 243] width 70 height 25
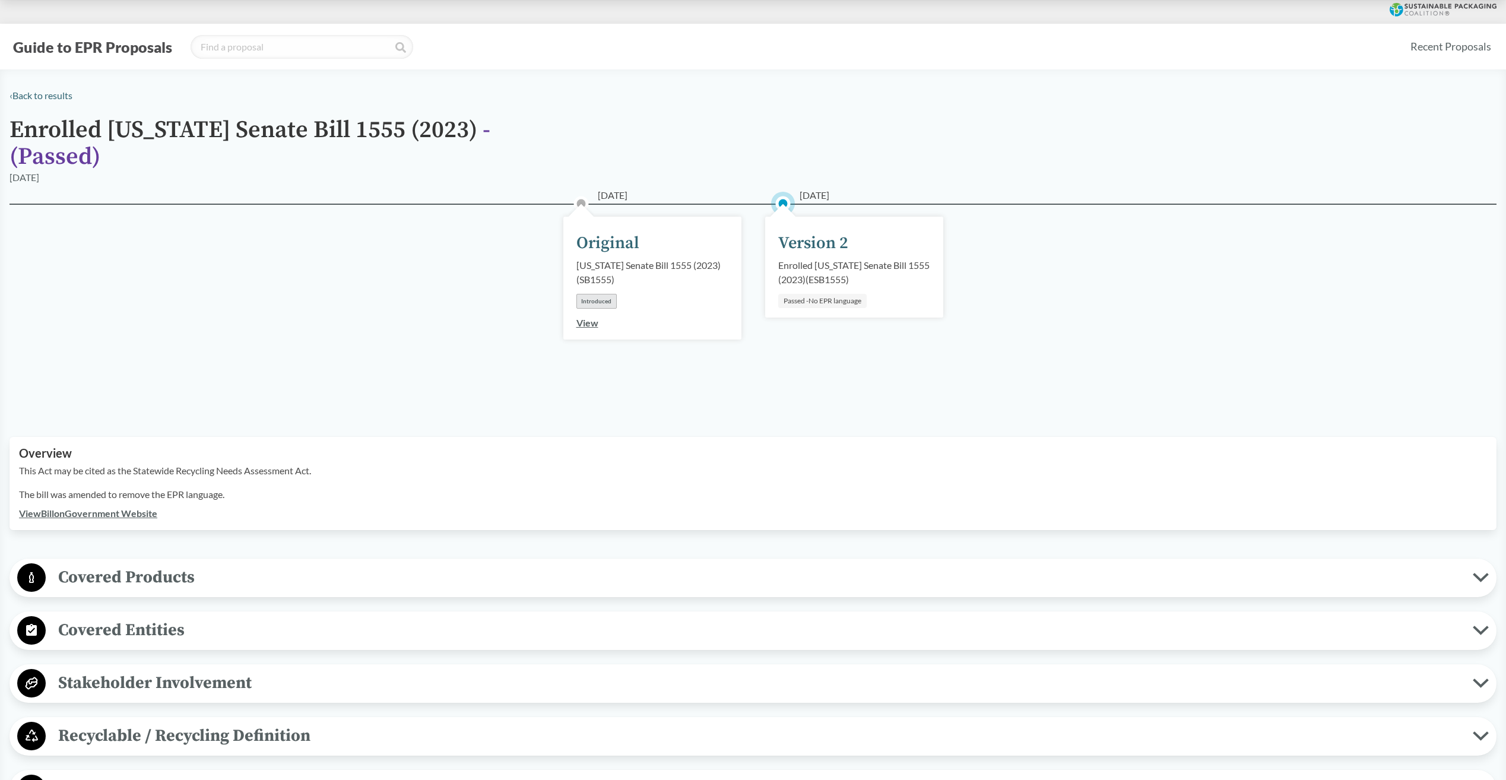
click at [810, 235] on div "Version 2" at bounding box center [813, 243] width 70 height 25
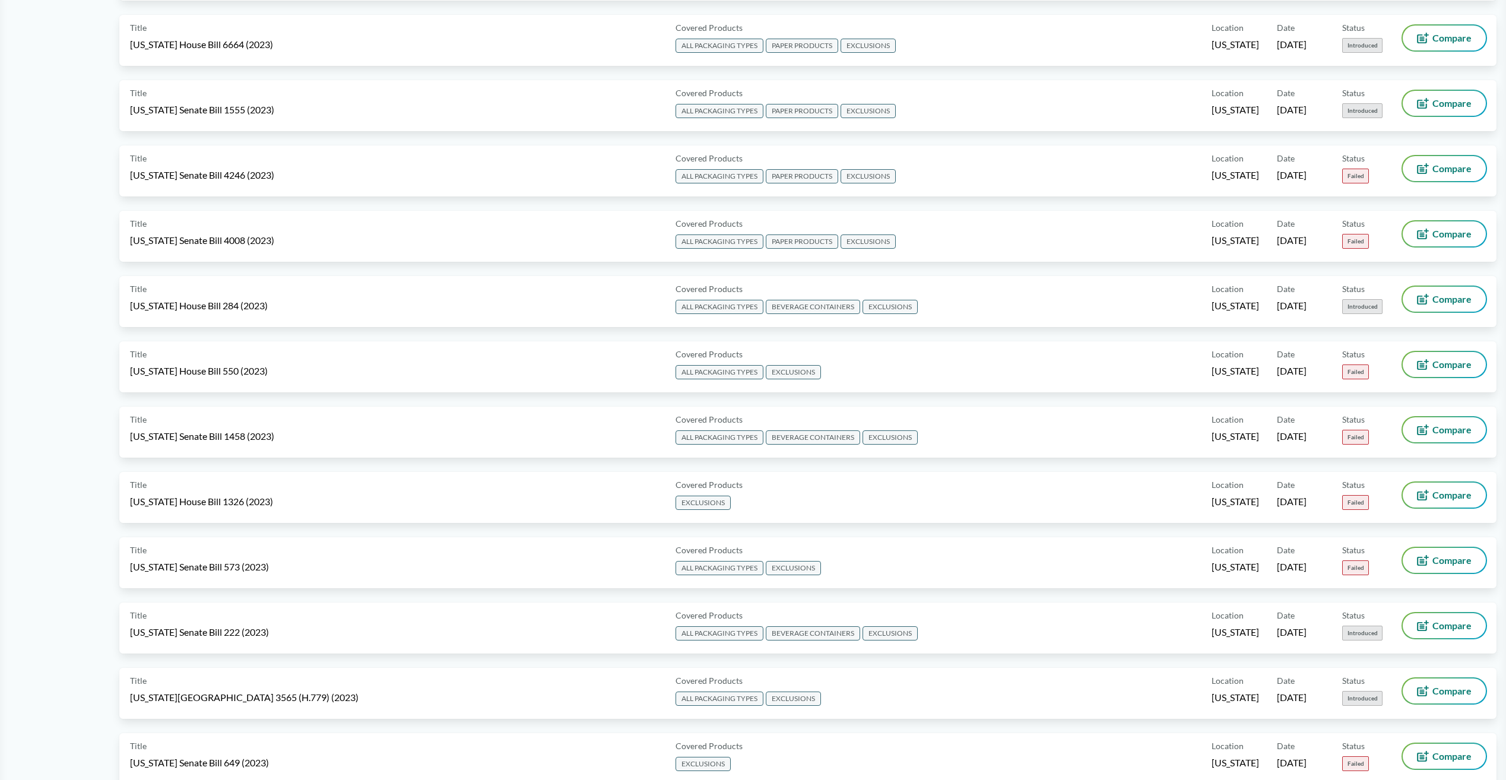
scroll to position [3027, 0]
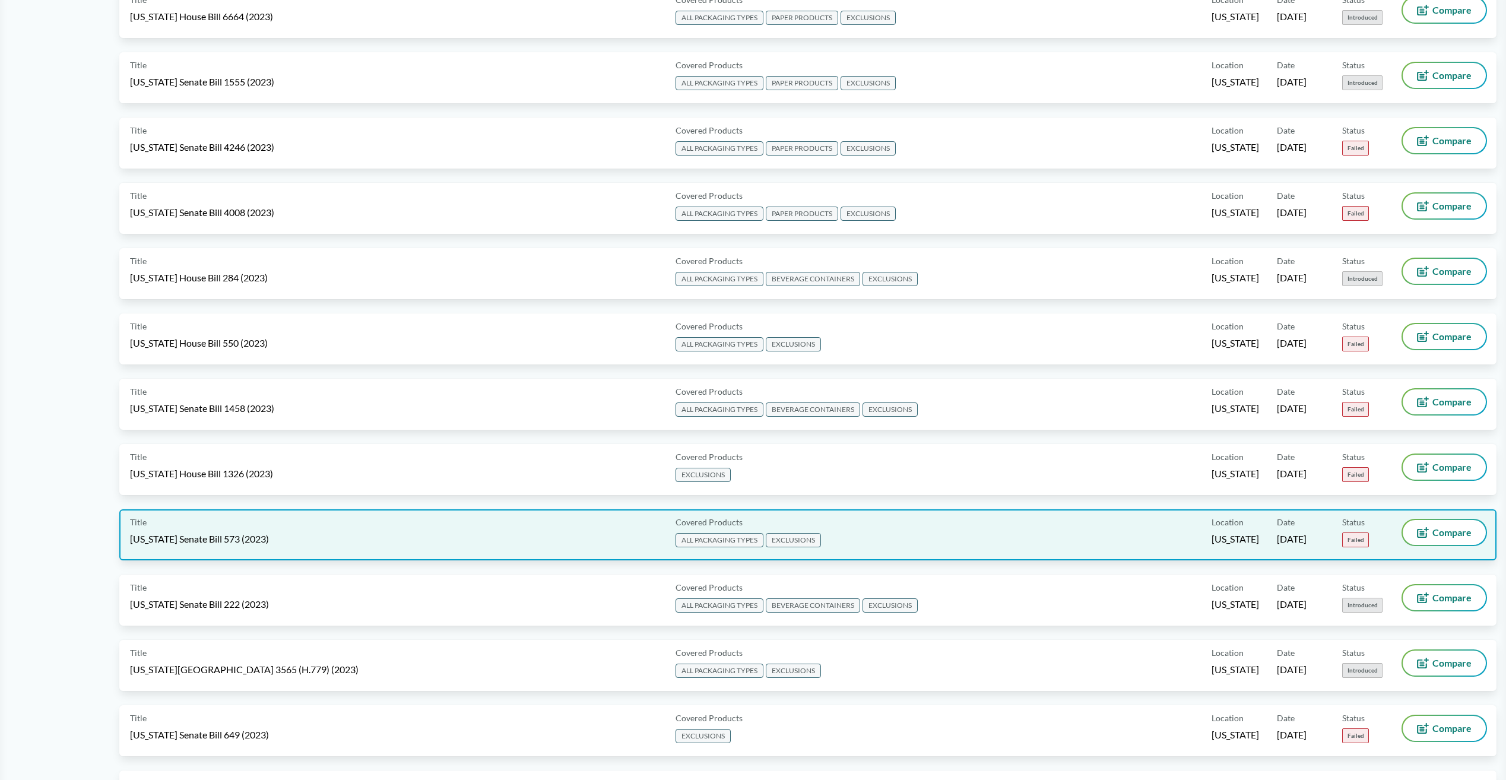
click at [225, 545] on span "Tennessee Senate Bill 573 (2023)" at bounding box center [199, 538] width 139 height 13
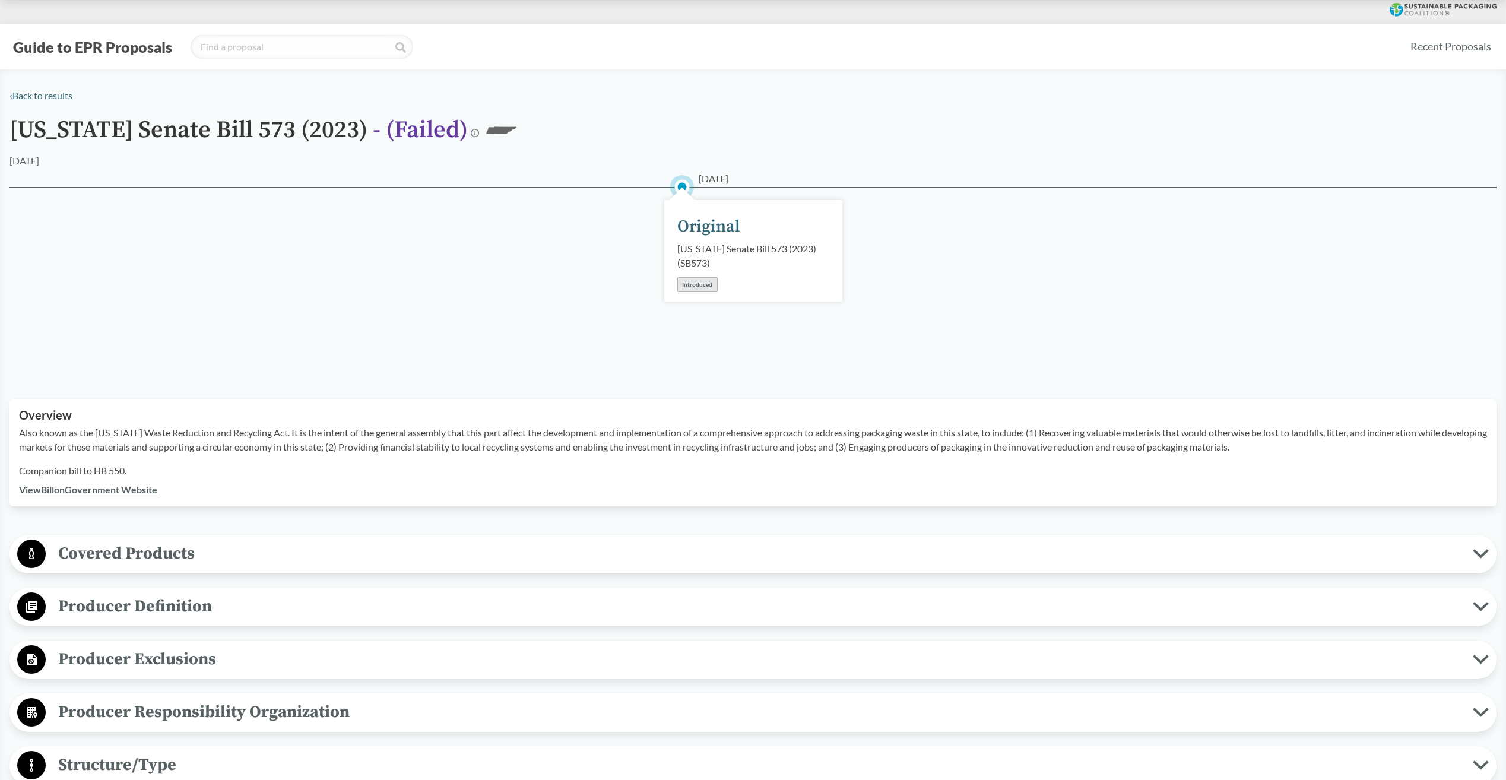
click at [68, 607] on span "Producer Definition" at bounding box center [759, 606] width 1427 height 27
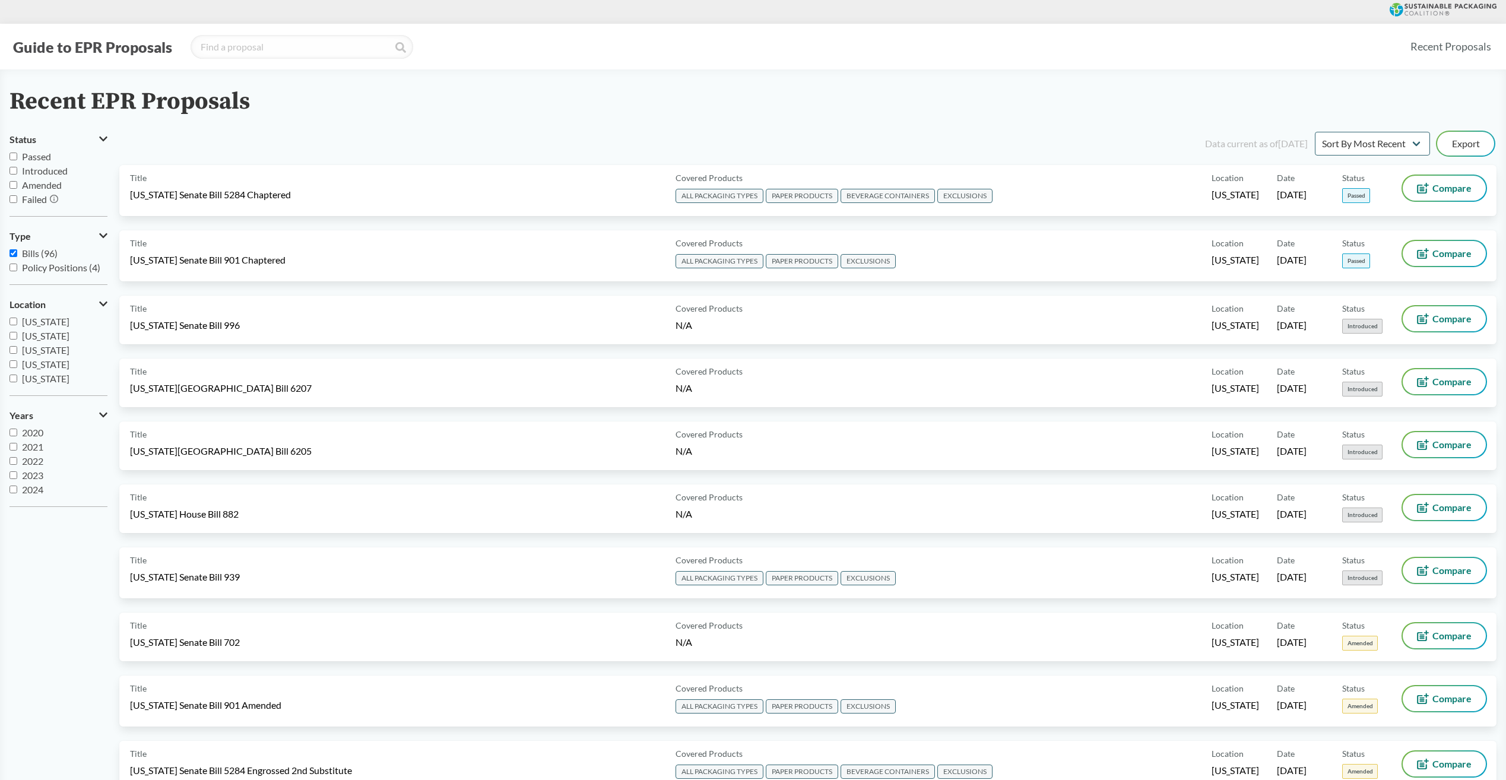
click at [16, 155] on input "Passed" at bounding box center [13, 157] width 8 height 8
checkbox input "true"
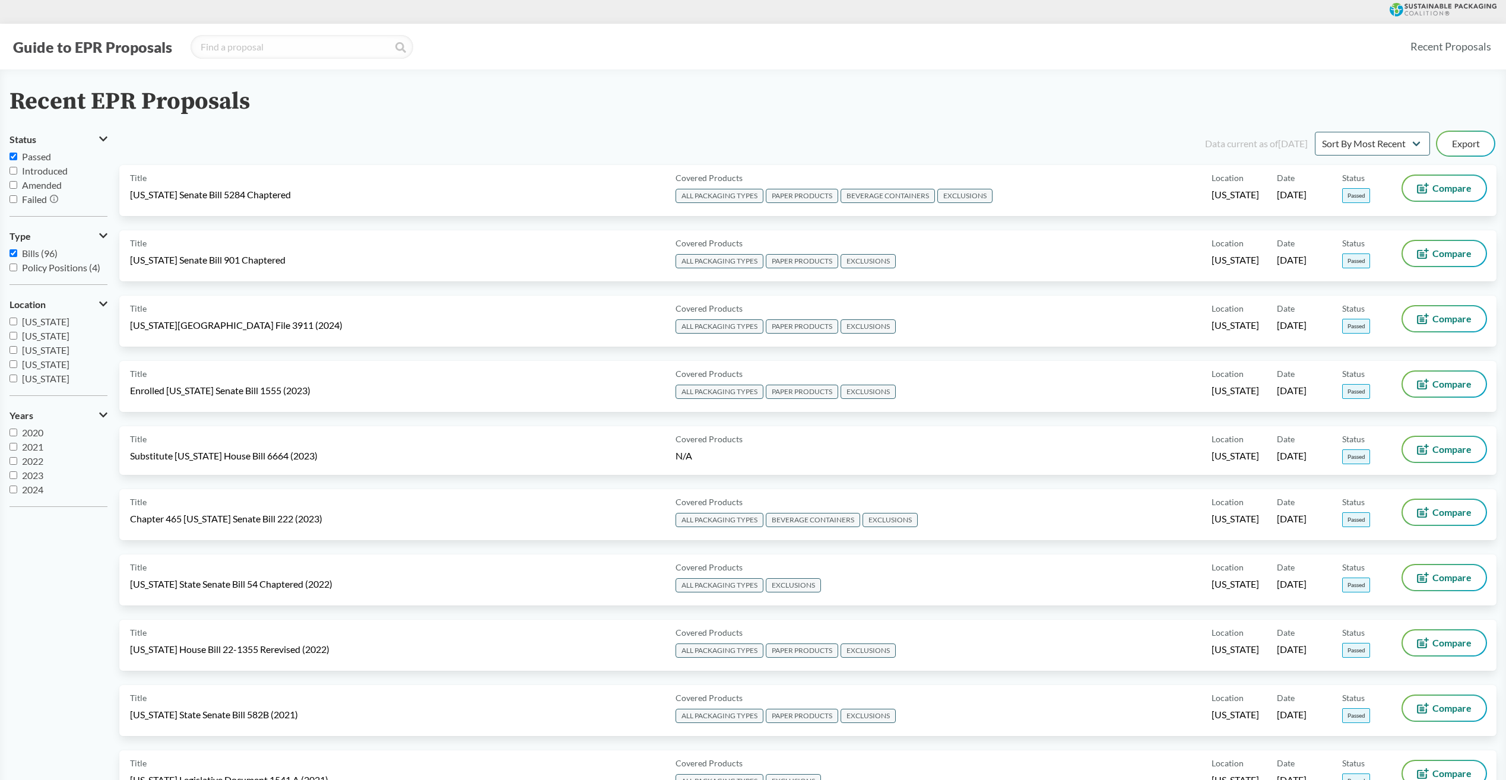
drag, startPoint x: 202, startPoint y: 322, endPoint x: 17, endPoint y: 650, distance: 377.3
click at [0, 656] on html "Guide to EPR Proposals Recent Proposals Recent EPR Proposals Status Passed Intr…" at bounding box center [753, 535] width 1506 height 1071
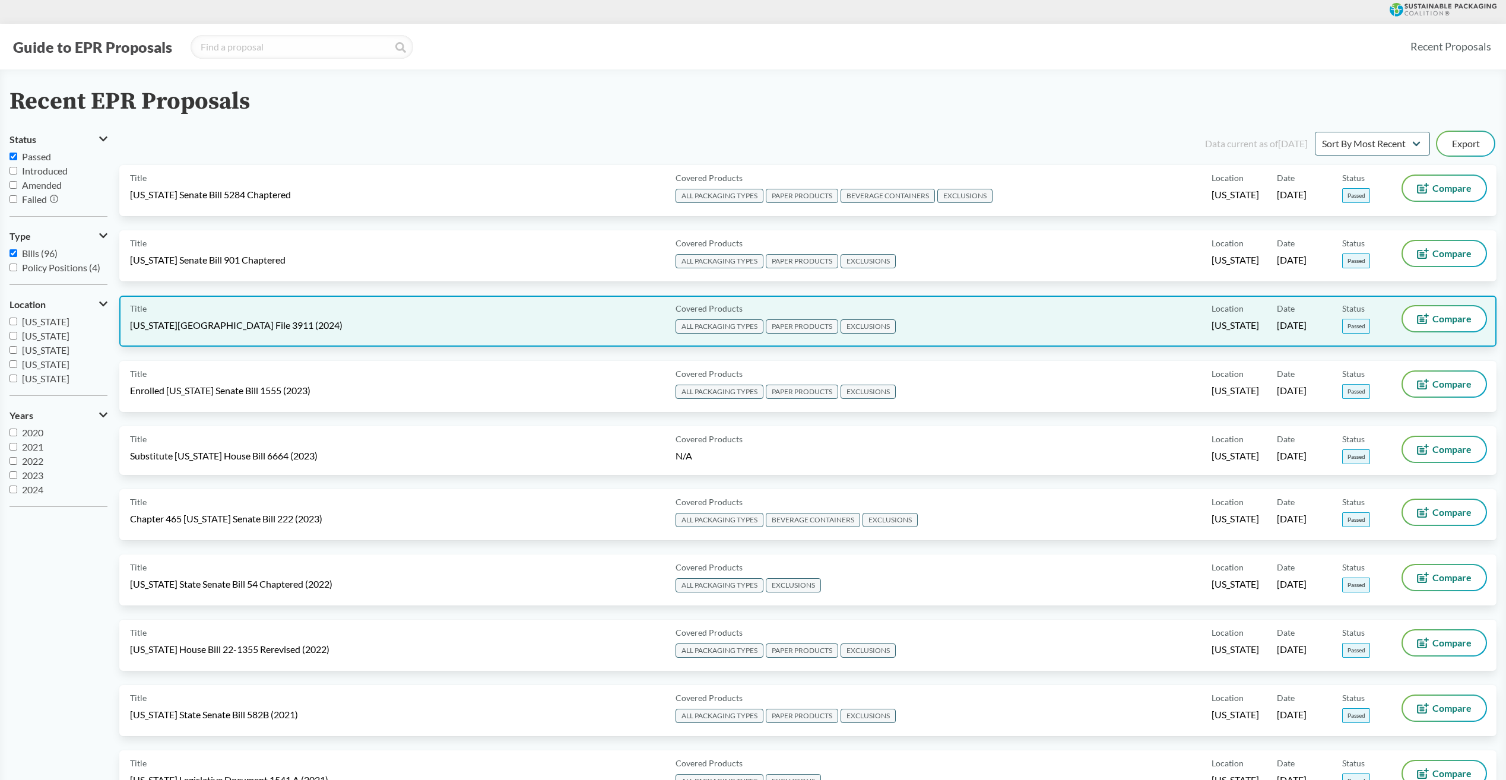
click at [208, 328] on span "Minnesota House File 3911 (2024)" at bounding box center [236, 325] width 212 height 13
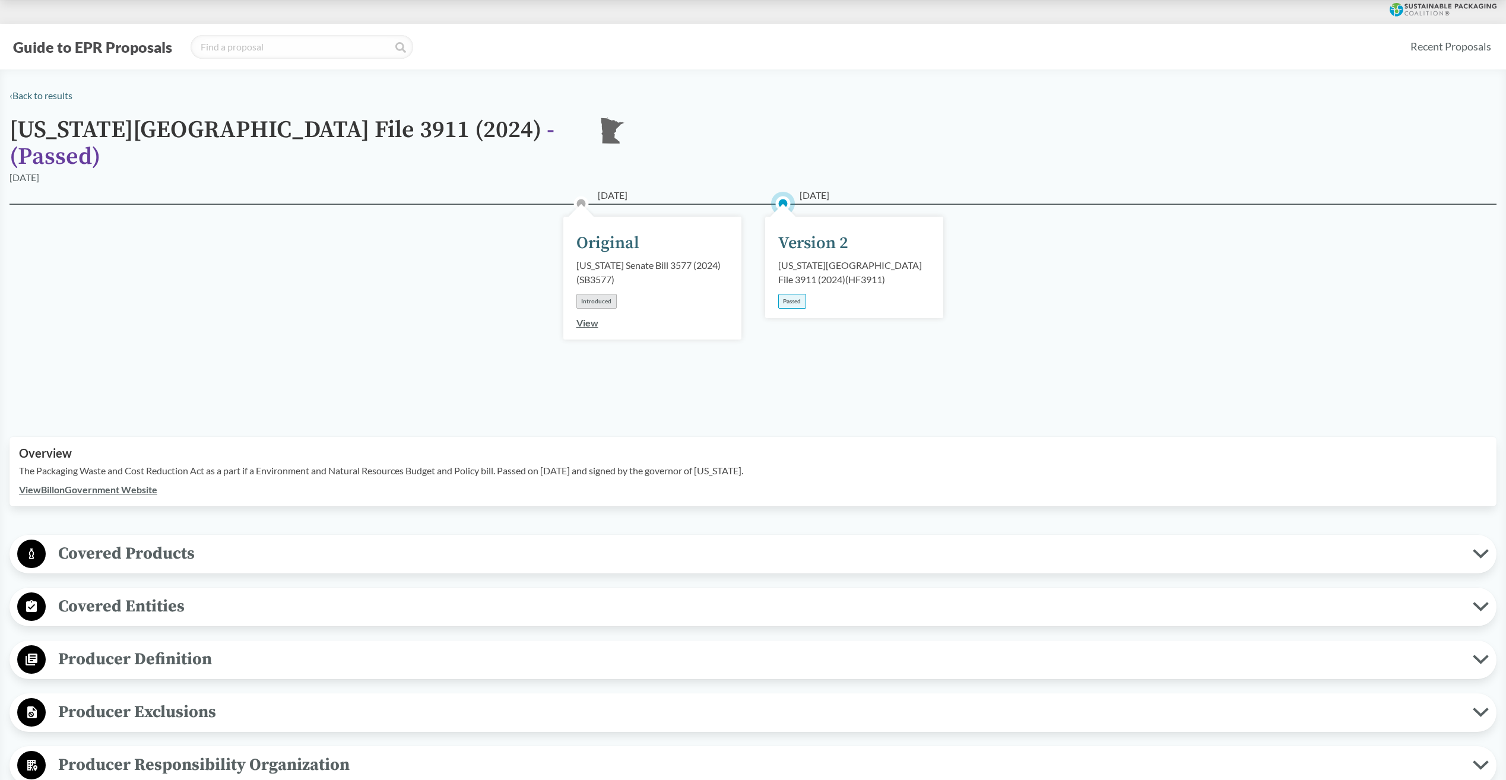
click at [86, 646] on span "Producer Definition" at bounding box center [759, 659] width 1427 height 27
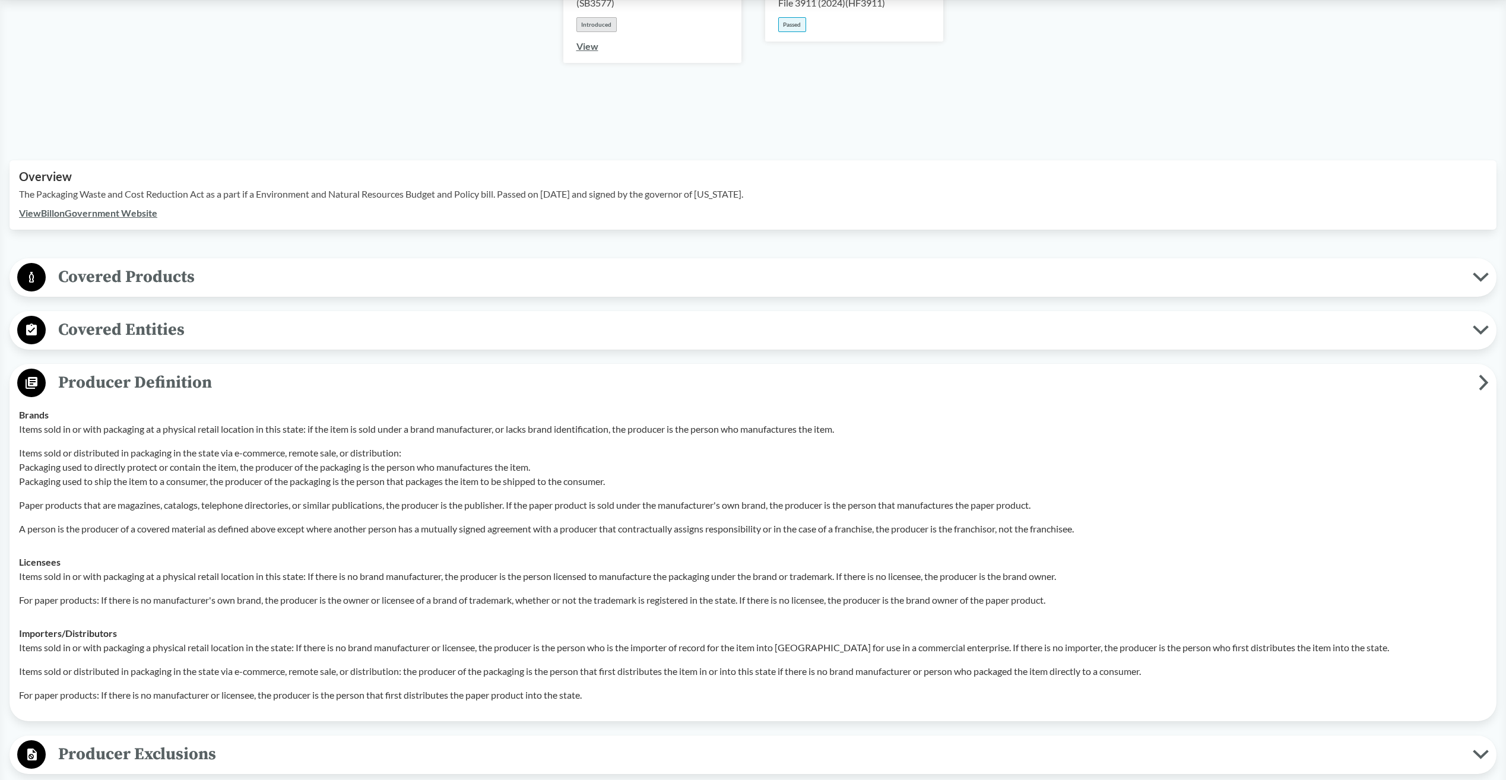
scroll to position [297, 0]
